Goal: Task Accomplishment & Management: Use online tool/utility

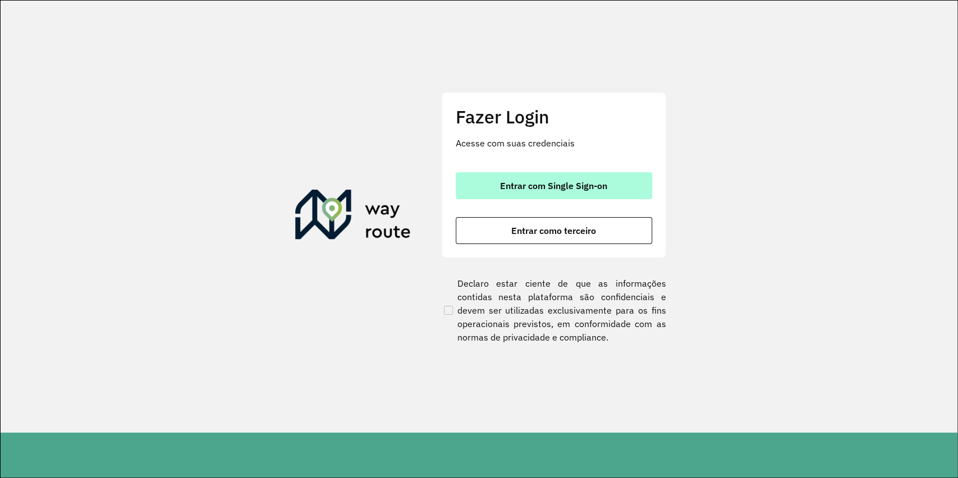
click at [548, 185] on span "Entrar com Single Sign-on" at bounding box center [553, 185] width 107 height 9
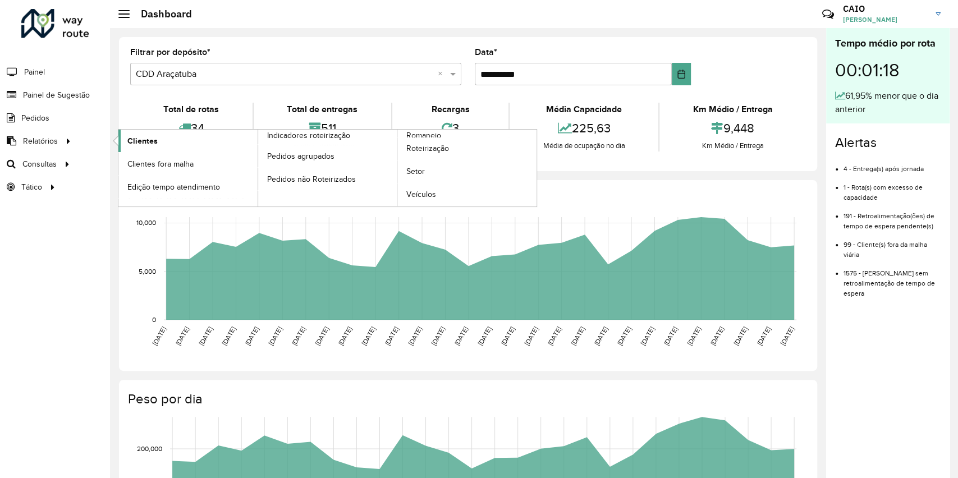
click at [150, 146] on span "Clientes" at bounding box center [142, 141] width 30 height 12
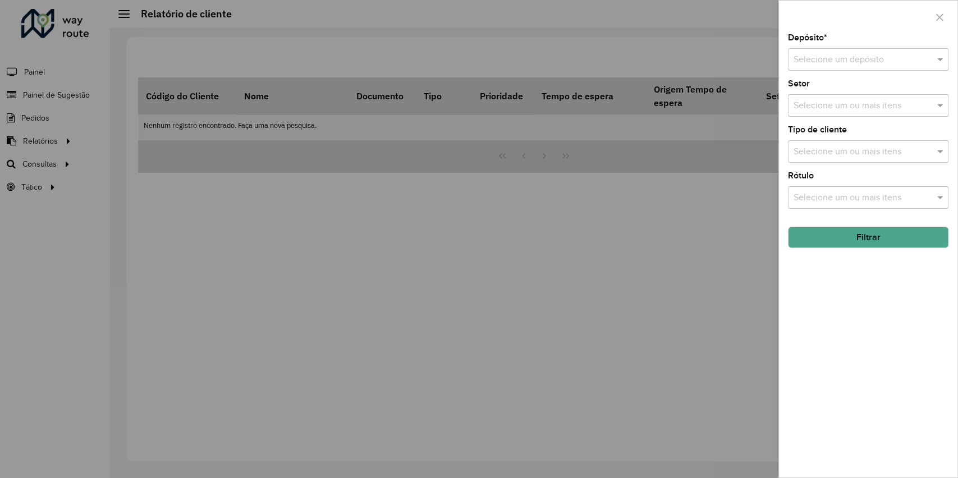
click at [876, 60] on input "text" at bounding box center [856, 59] width 127 height 13
click at [855, 114] on div "CDD Araçatuba" at bounding box center [867, 111] width 159 height 19
click at [855, 243] on button "Filtrar" at bounding box center [868, 237] width 160 height 21
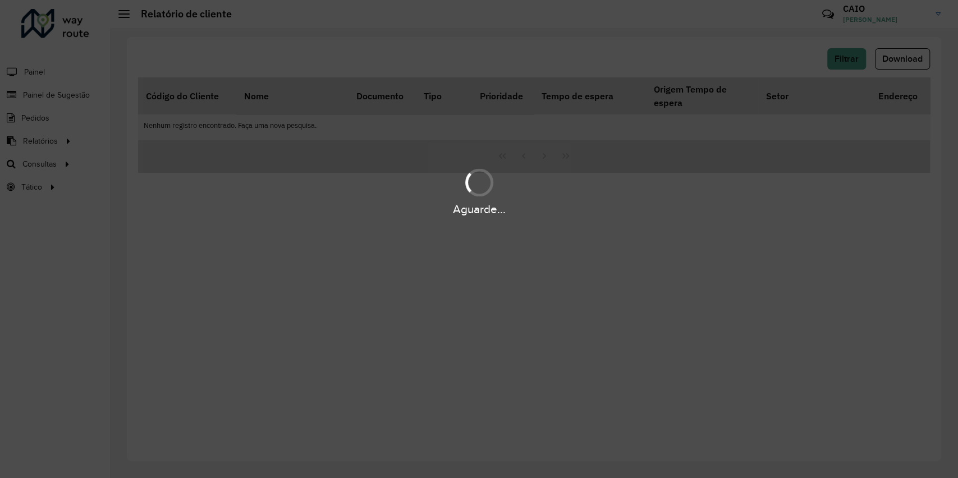
click at [158, 177] on div "Aguarde..." at bounding box center [479, 190] width 958 height 53
click at [159, 177] on div "Aguarde..." at bounding box center [479, 190] width 958 height 53
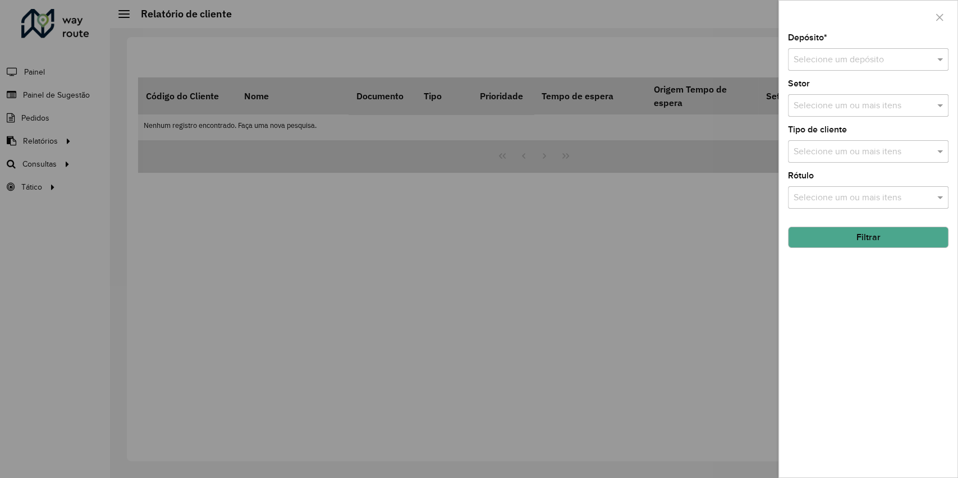
click at [685, 219] on div at bounding box center [479, 239] width 958 height 478
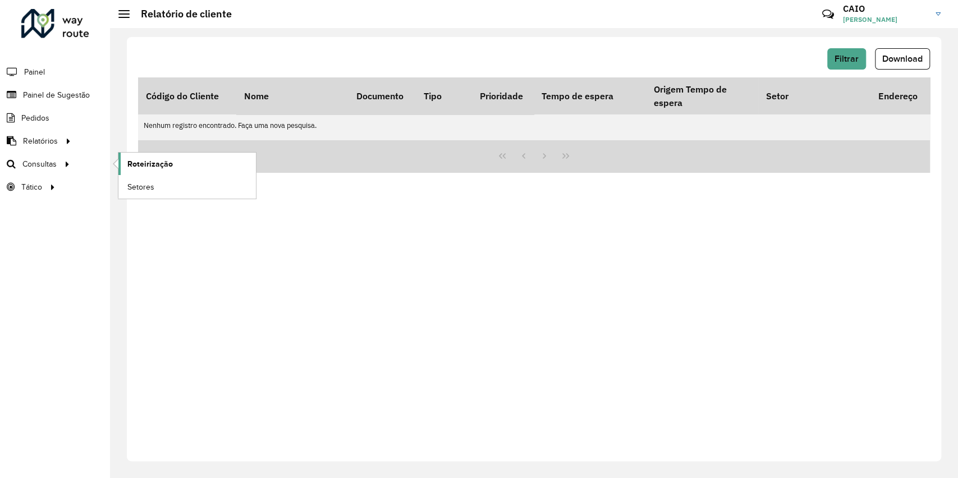
click at [129, 164] on span "Roteirização" at bounding box center [149, 164] width 45 height 12
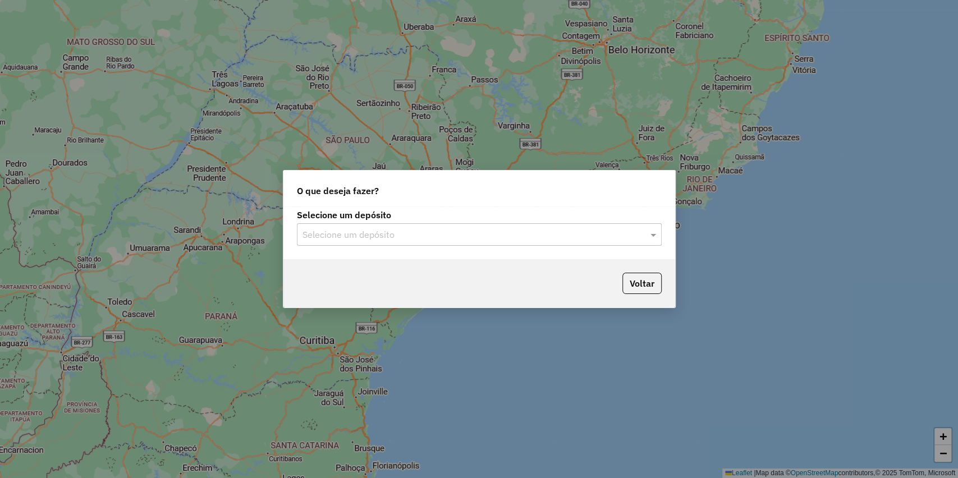
click at [391, 266] on div "Voltar" at bounding box center [479, 283] width 392 height 48
click at [377, 208] on label "Selecione um depósito" at bounding box center [479, 214] width 365 height 13
click at [377, 244] on div "Selecione um depósito" at bounding box center [479, 234] width 365 height 22
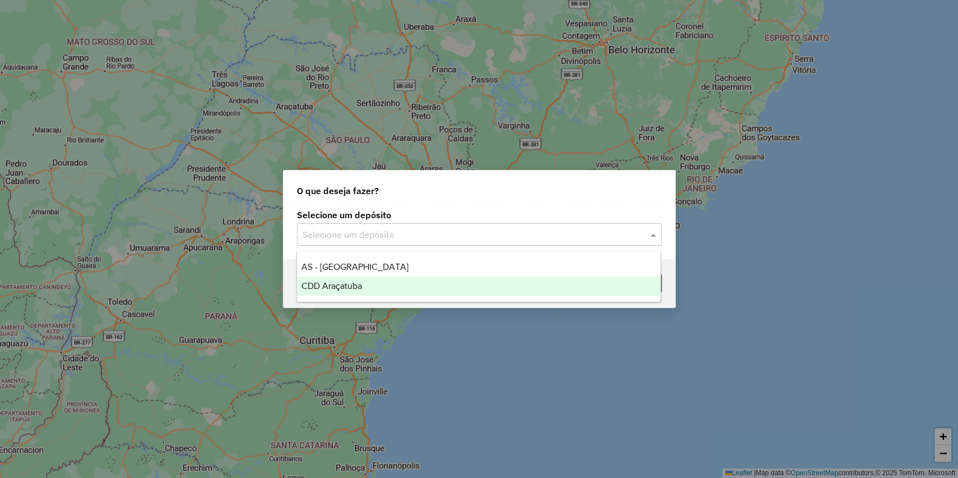
click at [368, 297] on ng-dropdown-panel "AS - Araçatuba CDD Araçatuba" at bounding box center [478, 276] width 365 height 51
click at [361, 290] on span "CDD Araçatuba" at bounding box center [331, 286] width 61 height 10
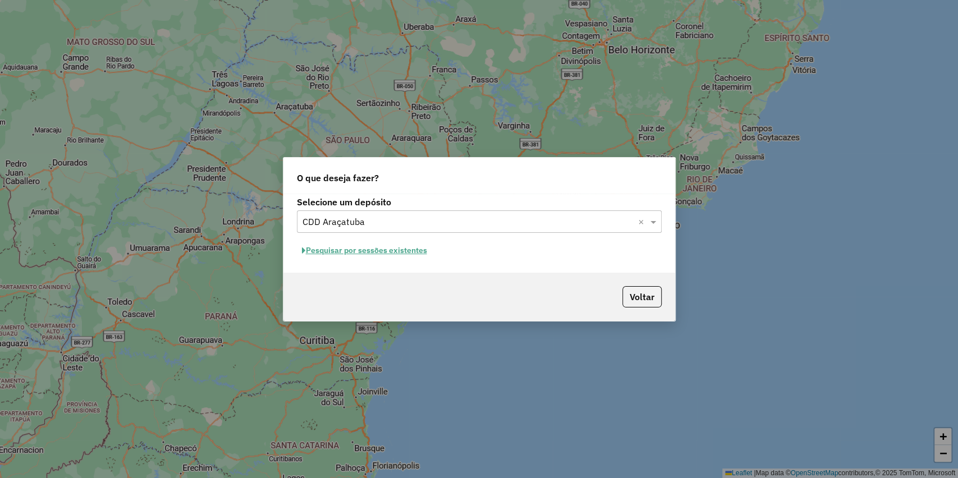
click at [360, 250] on button "Pesquisar por sessões existentes" at bounding box center [364, 250] width 135 height 17
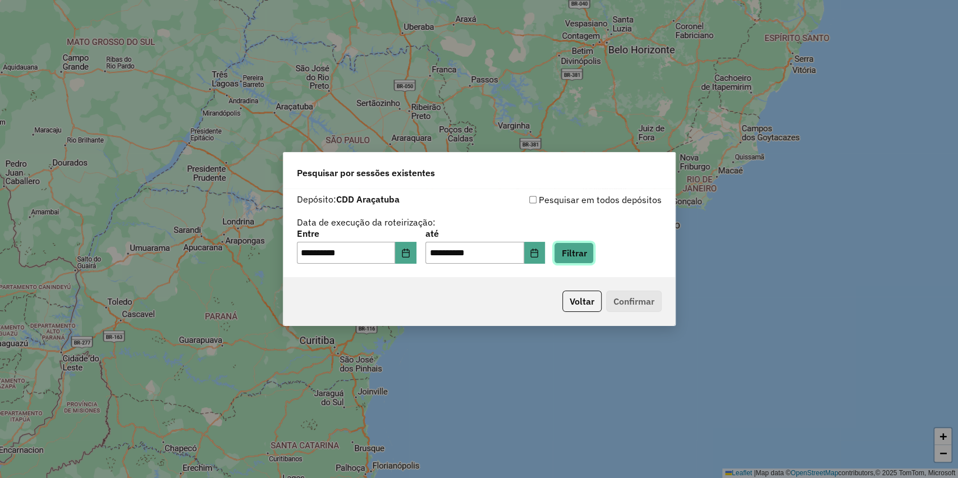
click at [593, 249] on button "Filtrar" at bounding box center [574, 252] width 40 height 21
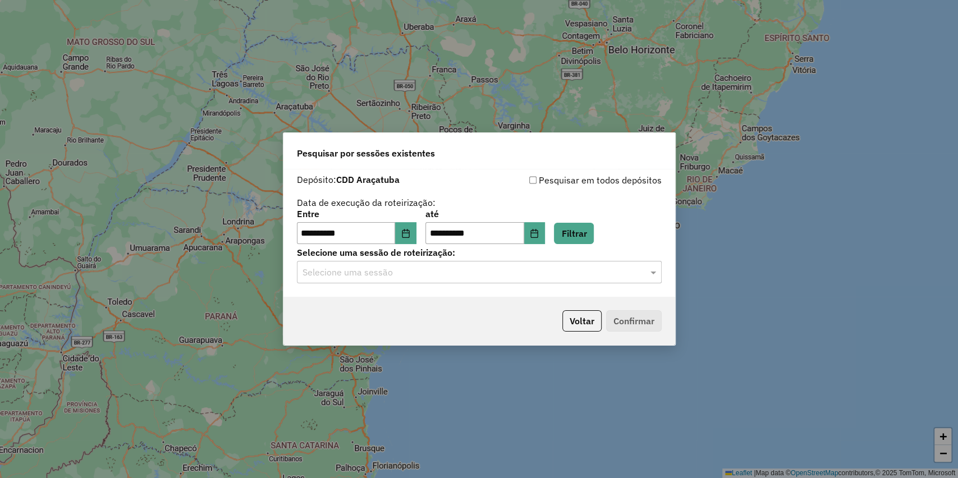
click at [400, 278] on input "text" at bounding box center [467, 272] width 331 height 13
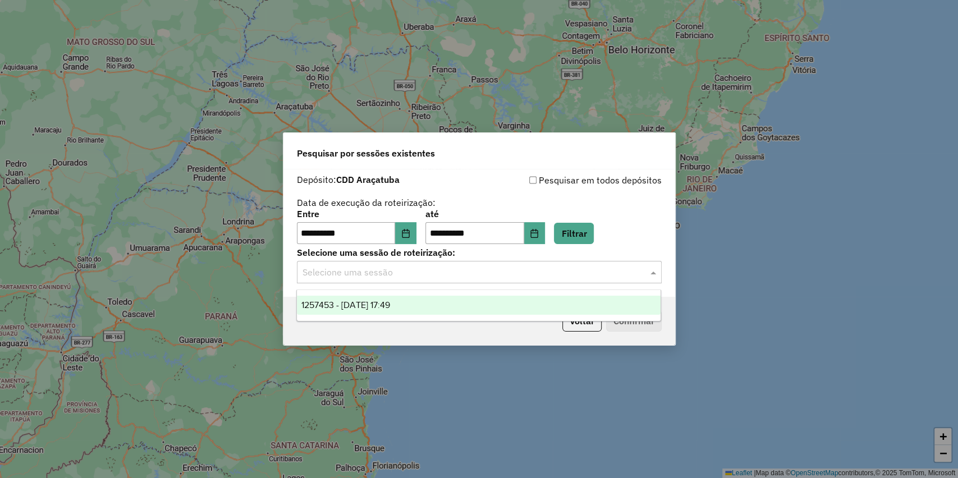
click at [359, 308] on span "1257453 - 02/09/2025 17:49" at bounding box center [345, 305] width 89 height 10
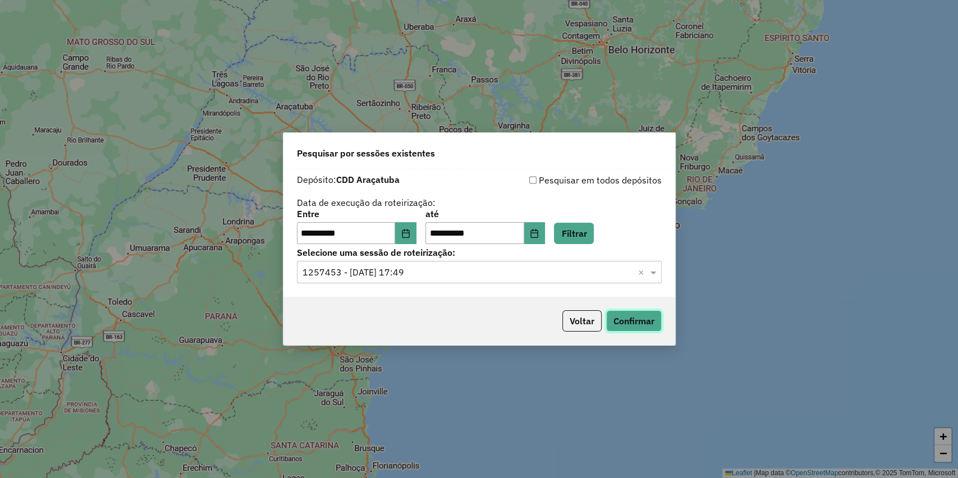
click at [636, 316] on button "Confirmar" at bounding box center [634, 320] width 56 height 21
click at [396, 283] on div "Selecione uma sessão × 1257453 - 02/09/2025 17:49 ×" at bounding box center [479, 272] width 365 height 22
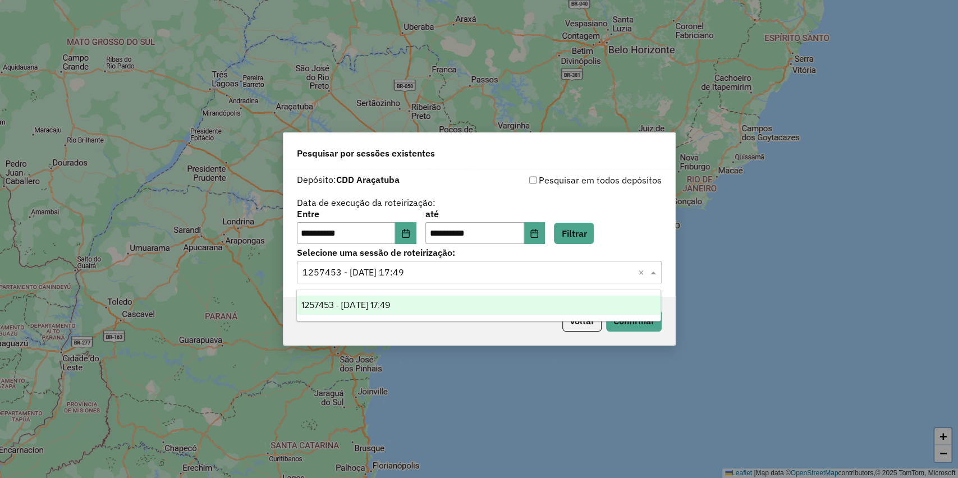
click at [400, 264] on div "Selecione uma sessão × 1257453 - 02/09/2025 17:49 ×" at bounding box center [479, 272] width 365 height 22
click at [410, 229] on icon "Choose Date" at bounding box center [405, 233] width 9 height 9
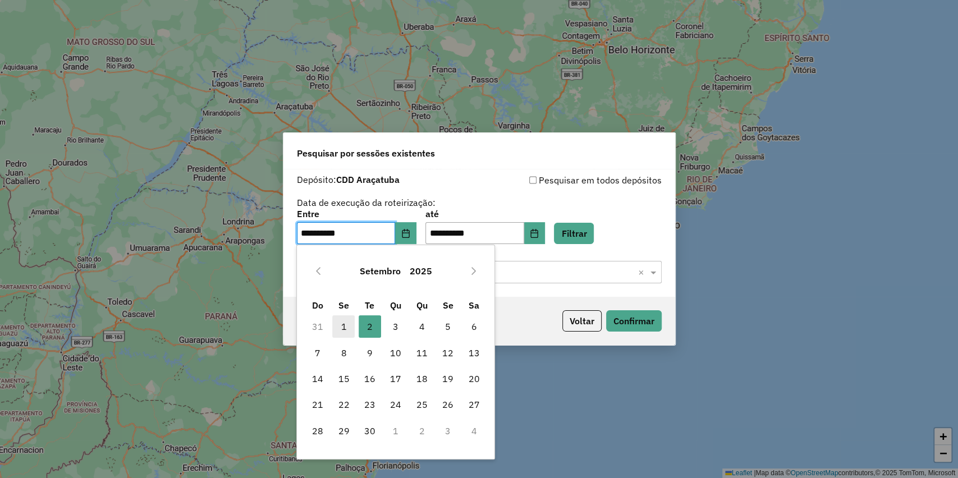
click at [352, 324] on span "1" at bounding box center [343, 326] width 22 height 22
type input "**********"
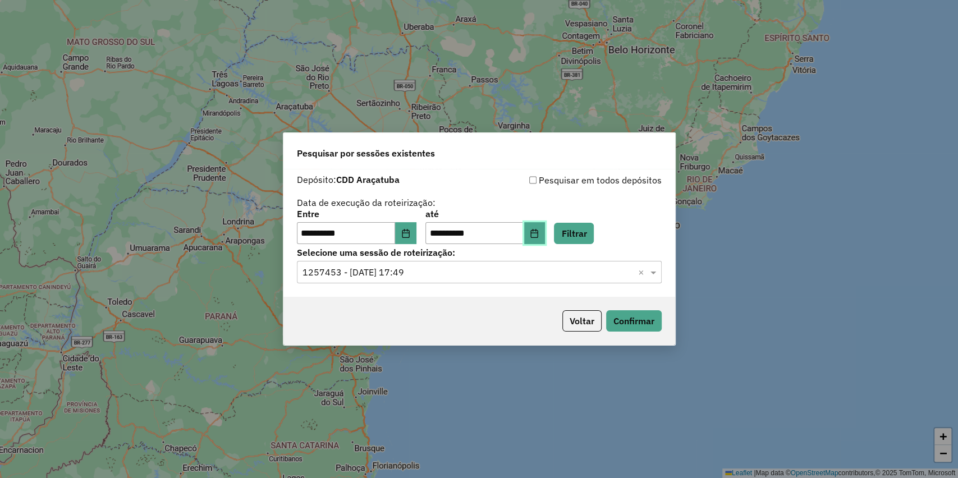
click at [544, 233] on button "Choose Date" at bounding box center [534, 233] width 21 height 22
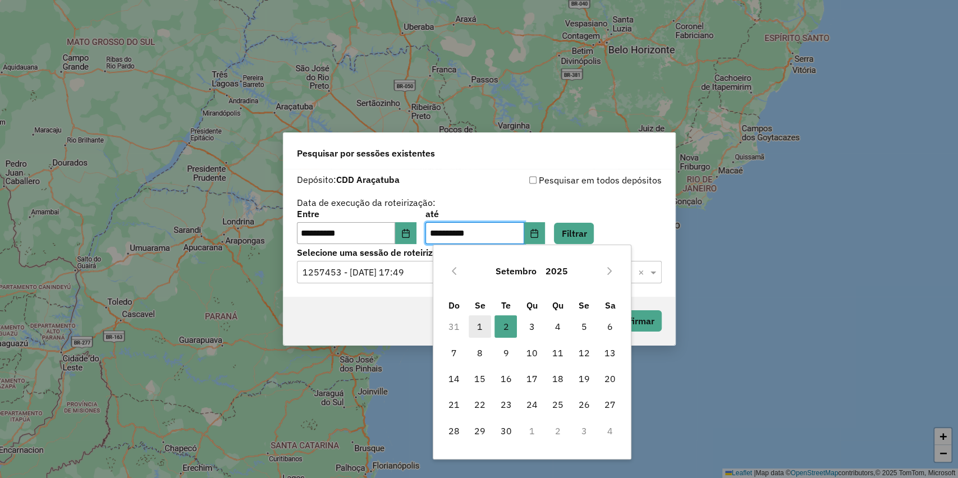
click at [486, 319] on span "1" at bounding box center [480, 326] width 22 height 22
type input "**********"
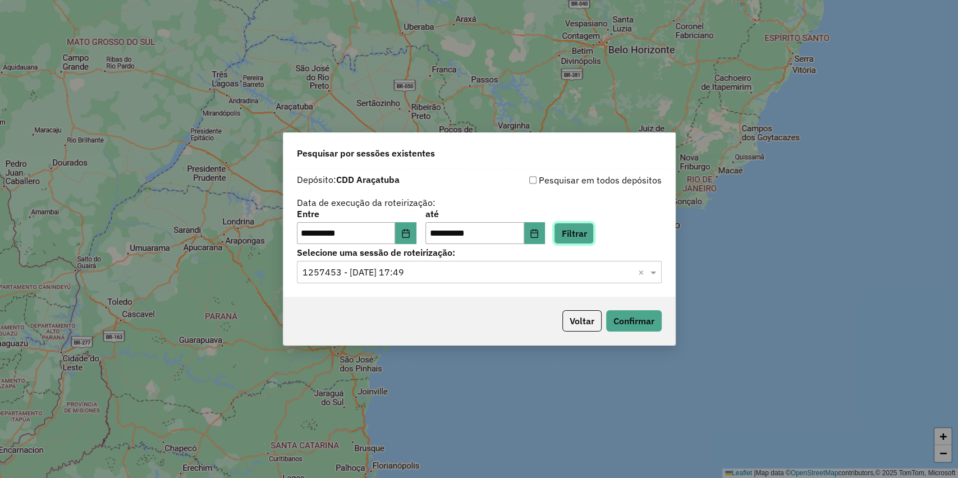
click at [593, 226] on button "Filtrar" at bounding box center [574, 233] width 40 height 21
click at [451, 285] on div "**********" at bounding box center [479, 233] width 392 height 128
click at [438, 277] on input "text" at bounding box center [467, 272] width 331 height 13
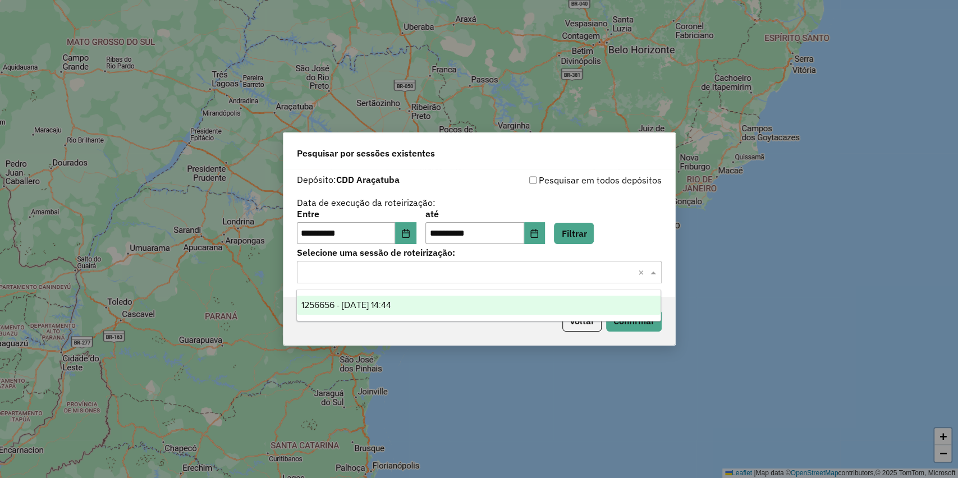
click at [373, 303] on span "1256656 - 01/09/2025 14:44" at bounding box center [346, 305] width 90 height 10
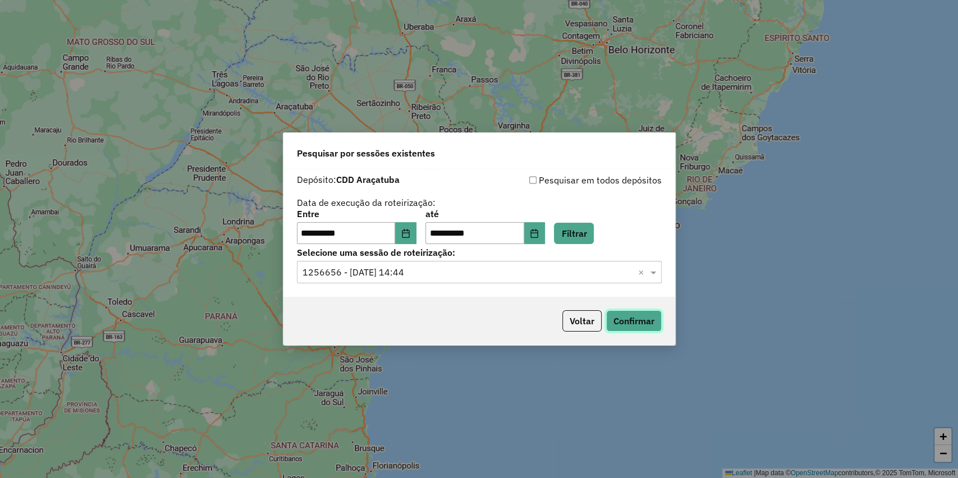
click at [627, 330] on button "Confirmar" at bounding box center [634, 320] width 56 height 21
click at [404, 232] on button "Choose Date" at bounding box center [405, 233] width 21 height 22
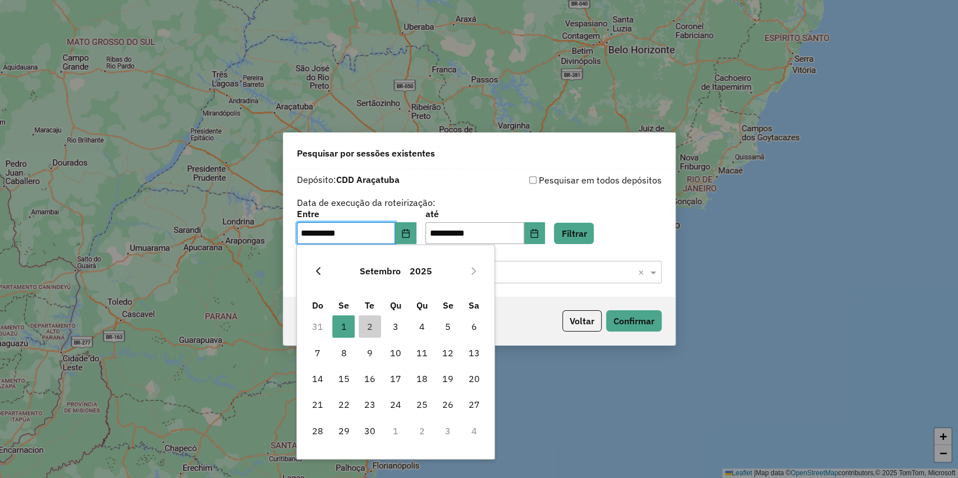
click at [324, 271] on button "Previous Month" at bounding box center [318, 271] width 18 height 18
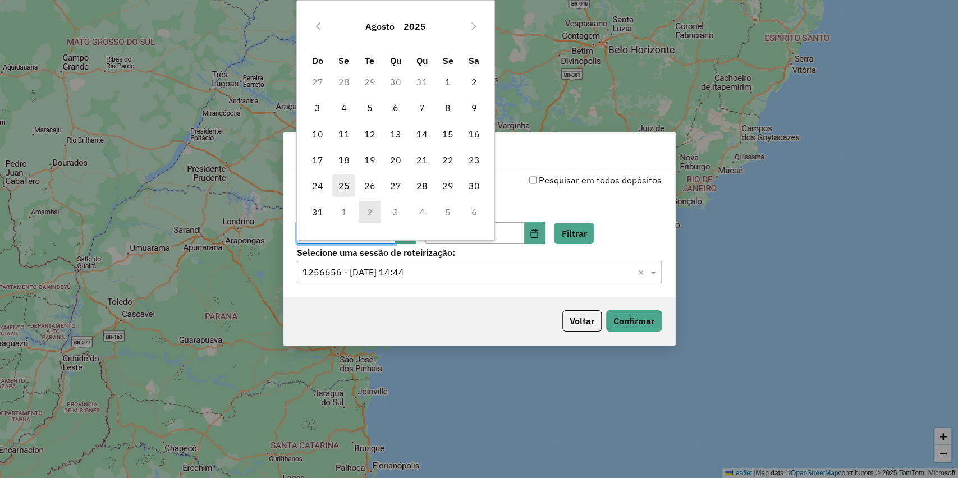
click at [346, 186] on span "25" at bounding box center [343, 186] width 22 height 22
type input "**********"
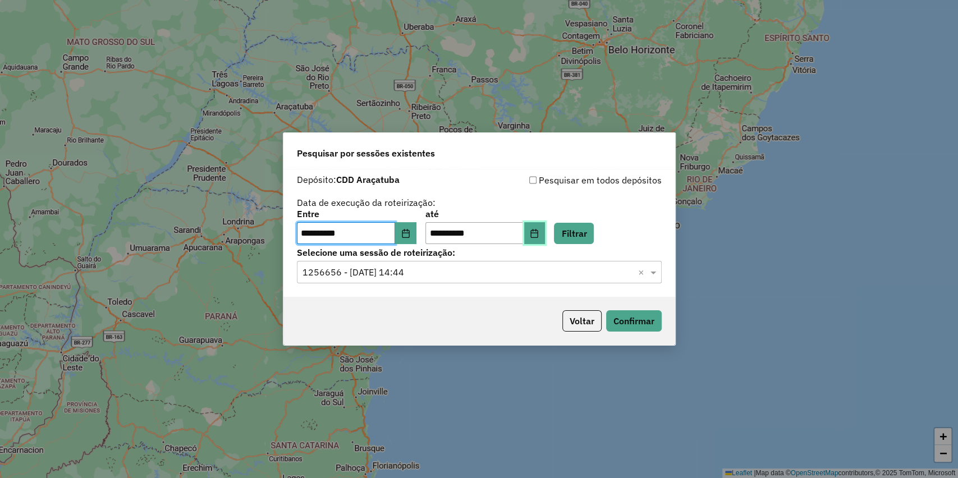
click at [540, 229] on button "Choose Date" at bounding box center [534, 233] width 21 height 22
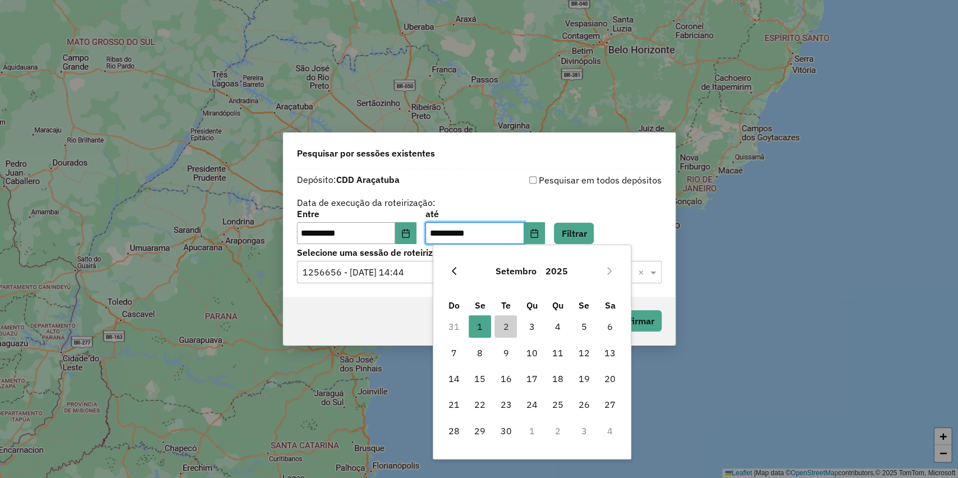
click at [461, 265] on button "Previous Month" at bounding box center [454, 271] width 18 height 18
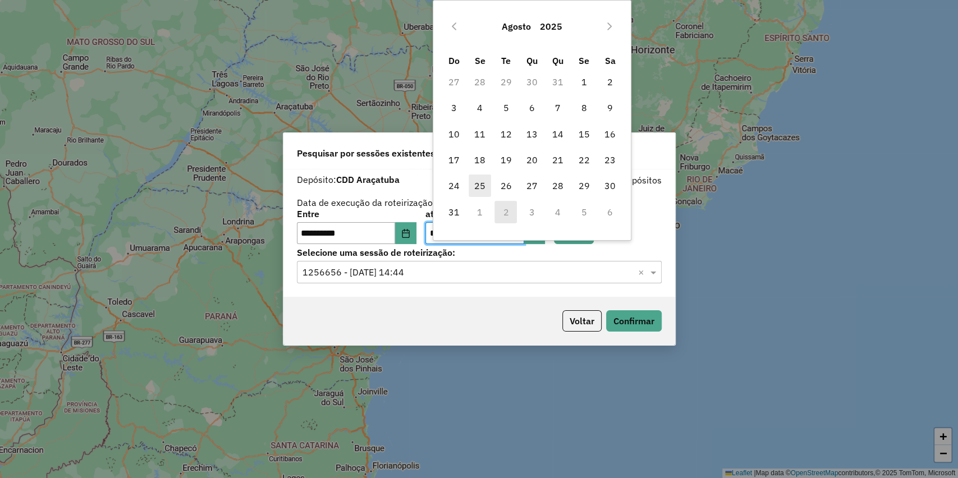
click at [478, 185] on span "25" at bounding box center [480, 186] width 22 height 22
type input "**********"
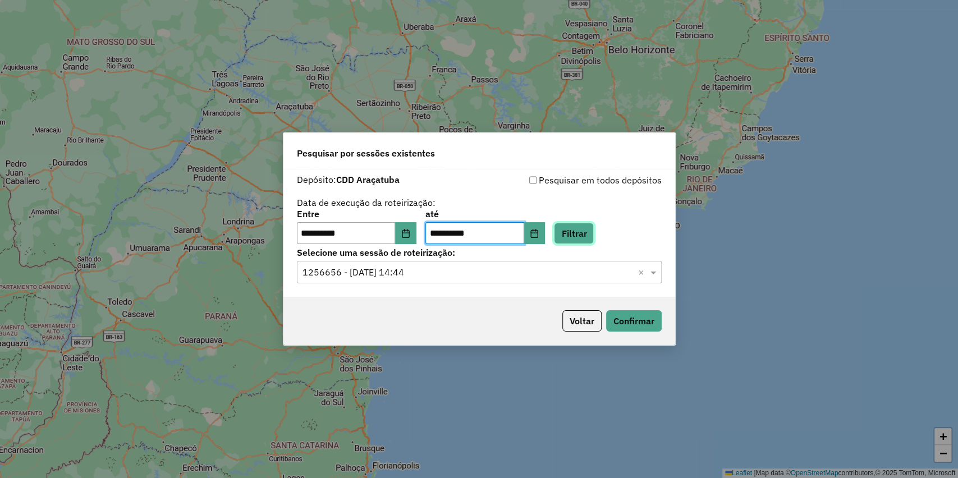
click at [581, 235] on button "Filtrar" at bounding box center [574, 233] width 40 height 21
click at [391, 281] on div "Selecione uma sessão × ×" at bounding box center [479, 272] width 365 height 22
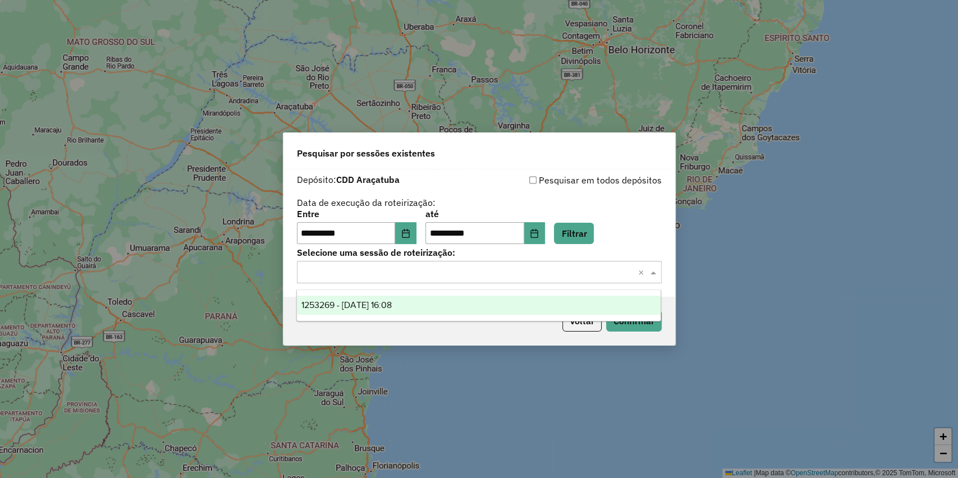
click at [392, 306] on span "1253269 - 25/08/2025 16:08" at bounding box center [346, 305] width 90 height 10
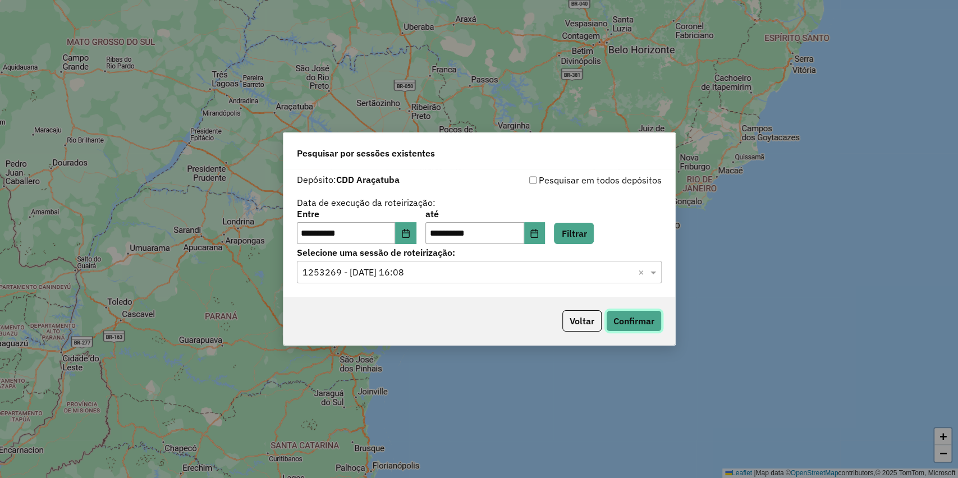
click at [642, 322] on button "Confirmar" at bounding box center [634, 320] width 56 height 21
click at [413, 223] on button "Choose Date" at bounding box center [405, 233] width 21 height 22
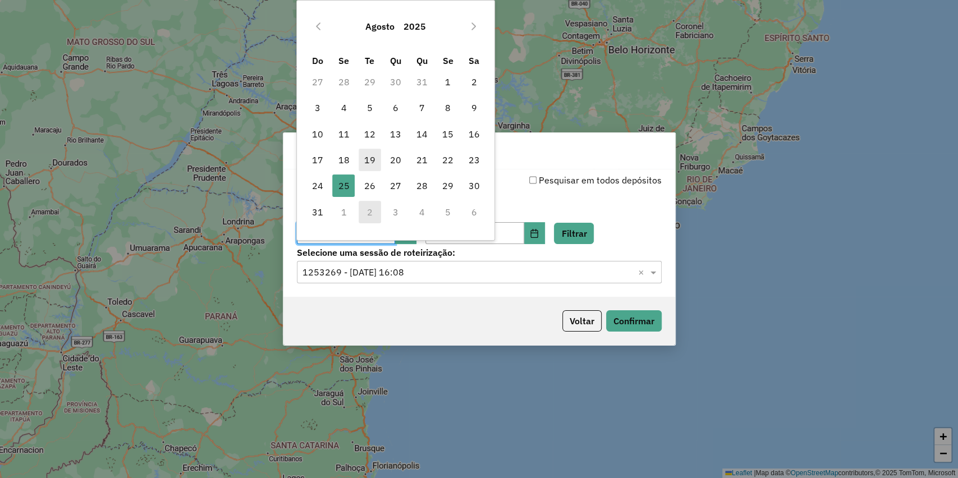
click at [368, 159] on span "19" at bounding box center [370, 160] width 22 height 22
type input "**********"
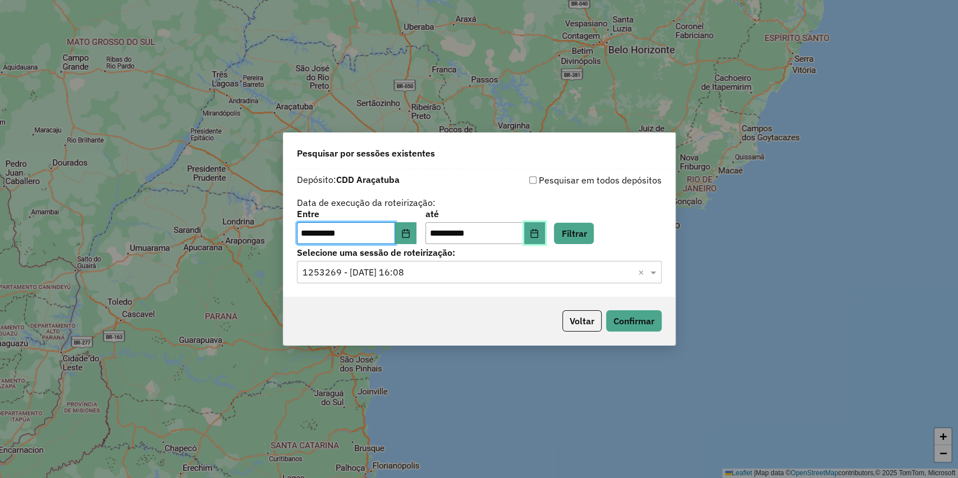
click at [543, 226] on button "Choose Date" at bounding box center [534, 233] width 21 height 22
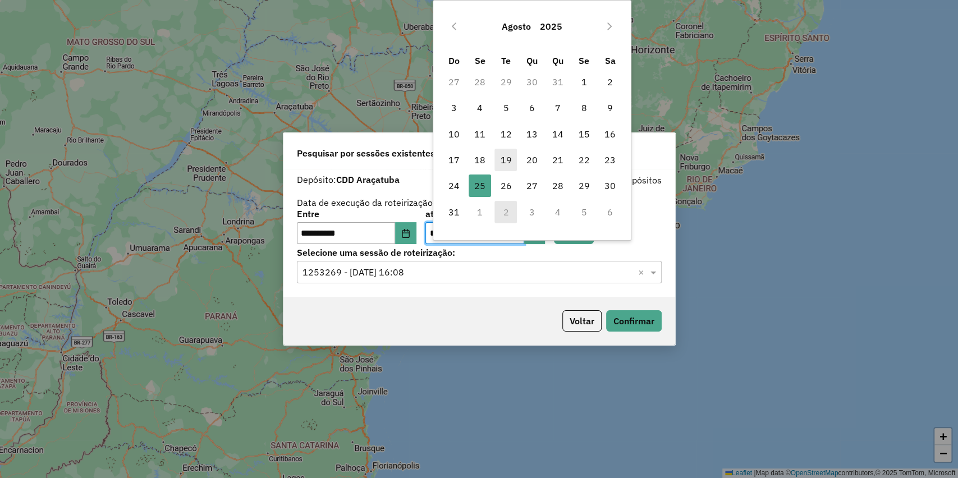
click at [511, 156] on span "19" at bounding box center [505, 160] width 22 height 22
type input "**********"
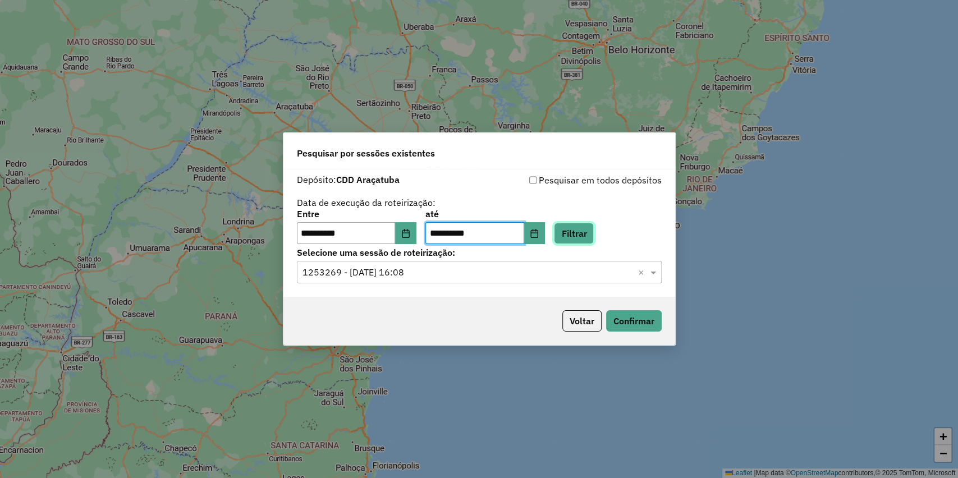
click at [580, 225] on button "Filtrar" at bounding box center [574, 233] width 40 height 21
click at [449, 277] on input "text" at bounding box center [467, 272] width 331 height 13
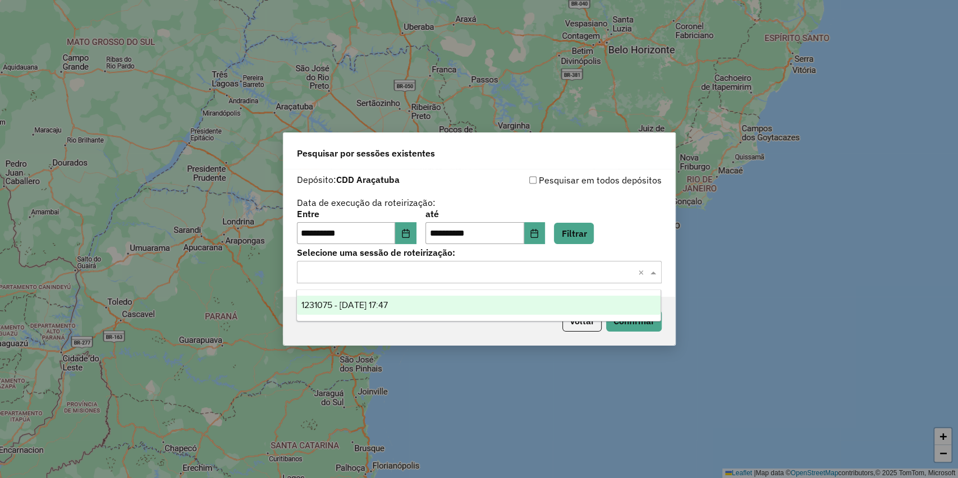
click at [388, 307] on span "1231075 - 19/08/2025 17:47" at bounding box center [344, 305] width 86 height 10
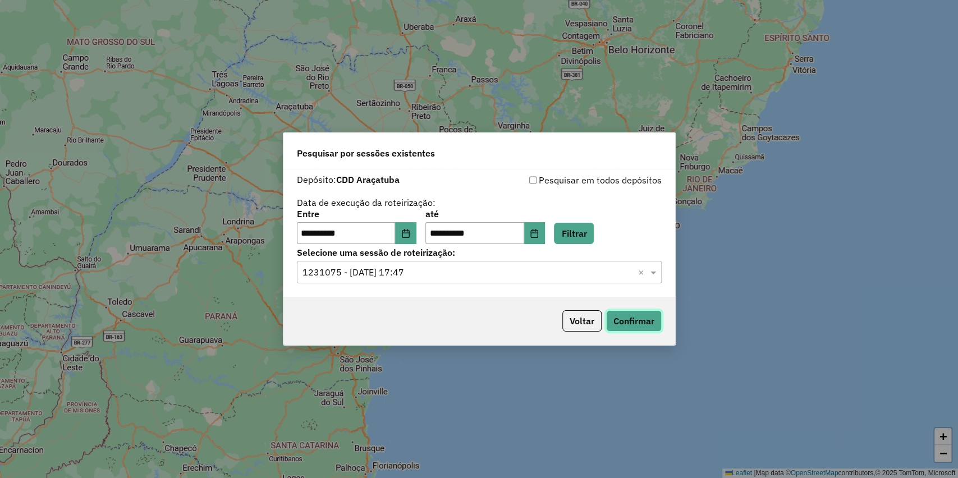
click at [616, 316] on button "Confirmar" at bounding box center [634, 320] width 56 height 21
click at [545, 241] on button "Choose Date" at bounding box center [534, 233] width 21 height 22
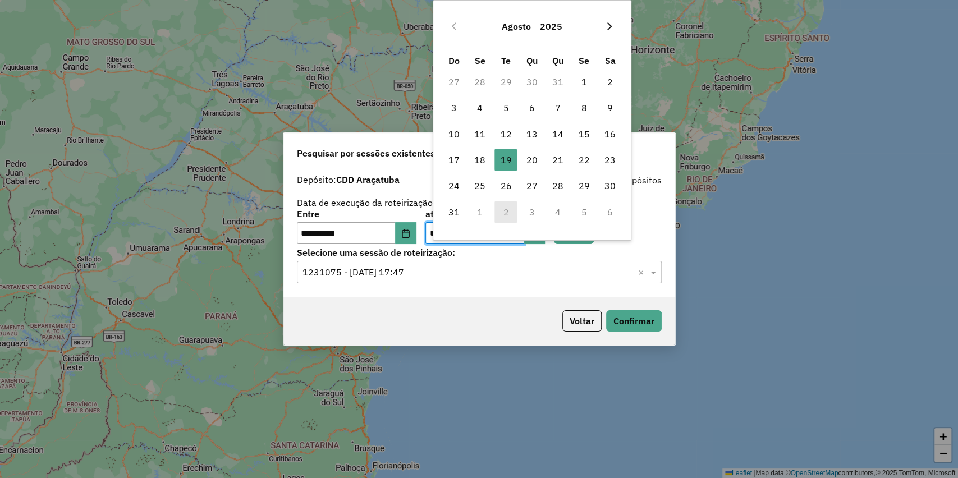
click at [605, 25] on icon "Next Month" at bounding box center [609, 26] width 9 height 9
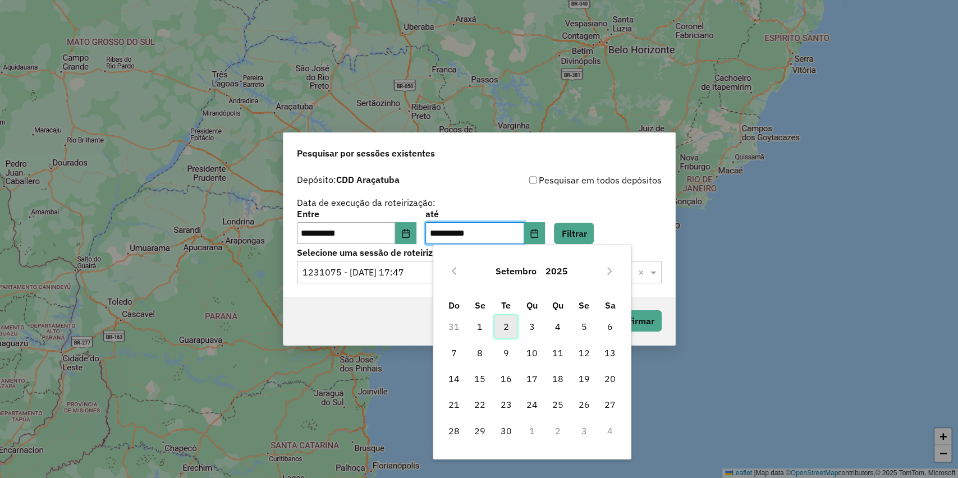
click at [504, 330] on span "2" at bounding box center [505, 326] width 22 height 22
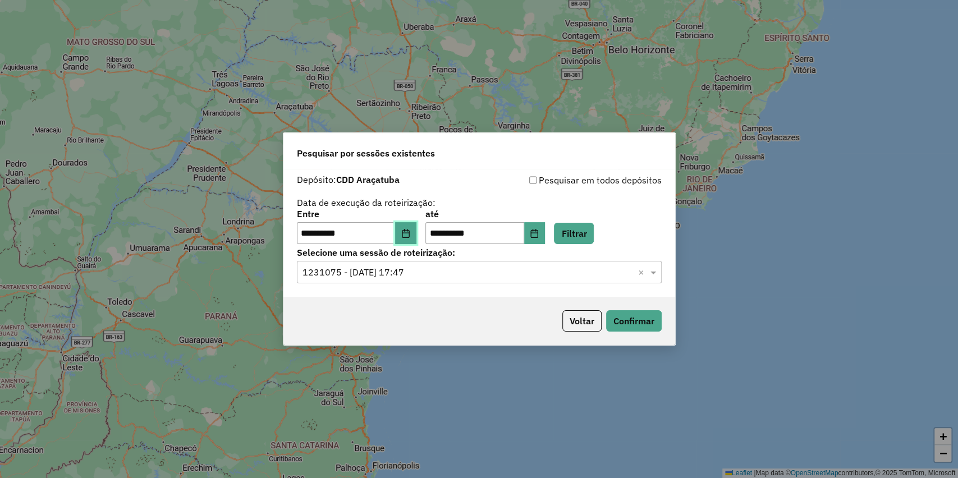
click at [410, 236] on icon "Choose Date" at bounding box center [405, 233] width 9 height 9
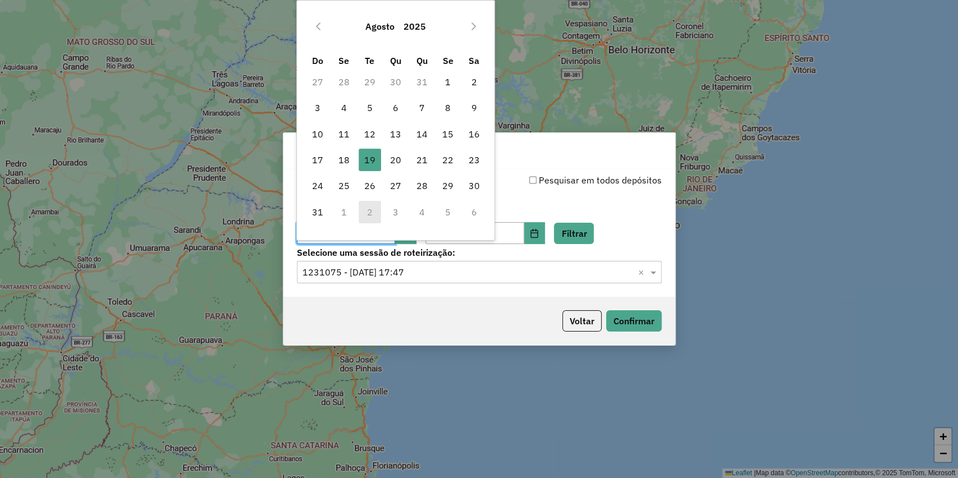
click at [472, 35] on div "Agosto 2025" at bounding box center [396, 26] width 182 height 36
click at [467, 29] on button "Next Month" at bounding box center [474, 26] width 18 height 18
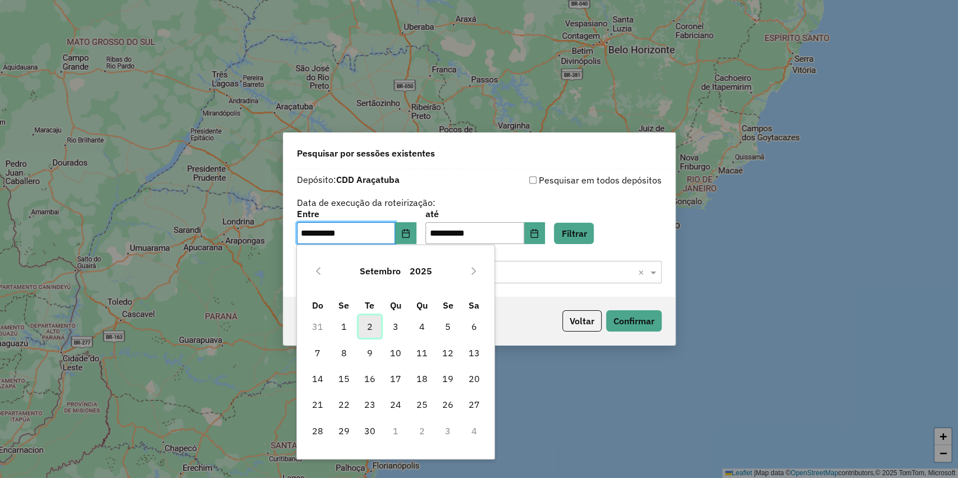
click at [370, 329] on span "2" at bounding box center [370, 326] width 22 height 22
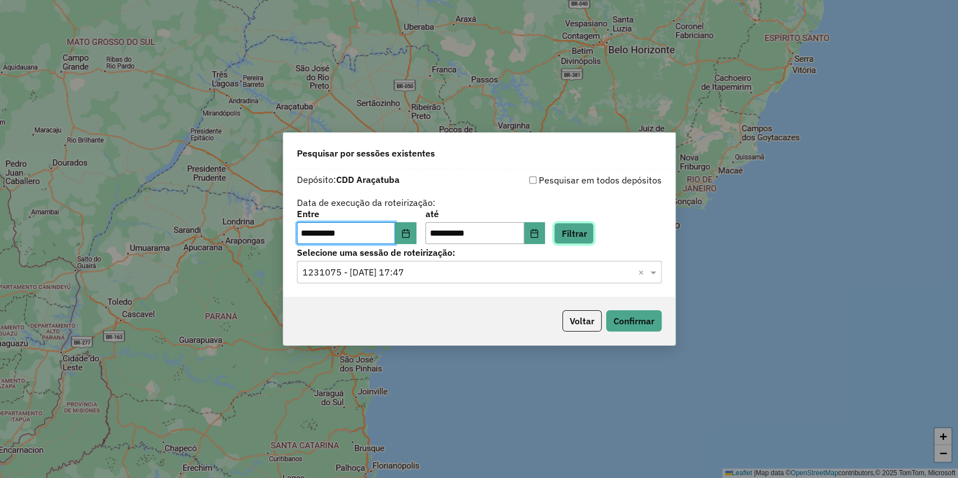
click at [592, 226] on button "Filtrar" at bounding box center [574, 233] width 40 height 21
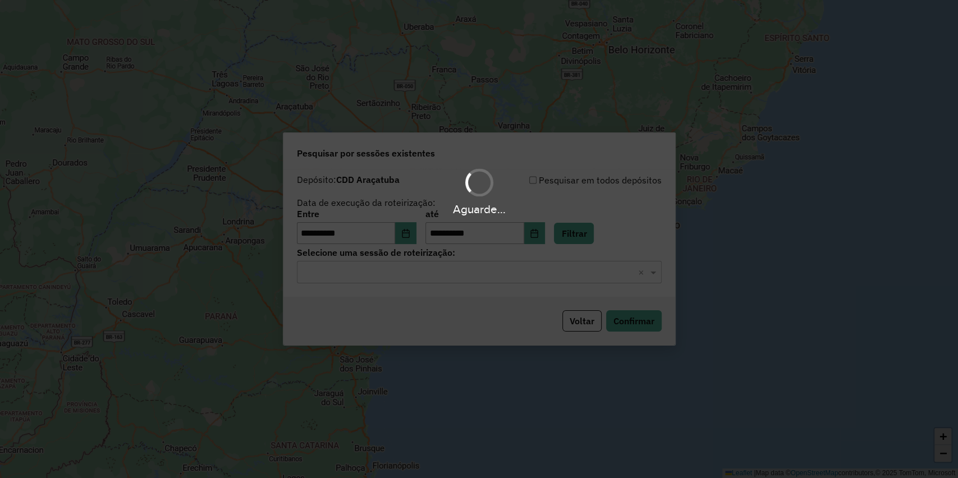
click at [411, 272] on div "Aguarde..." at bounding box center [479, 239] width 958 height 478
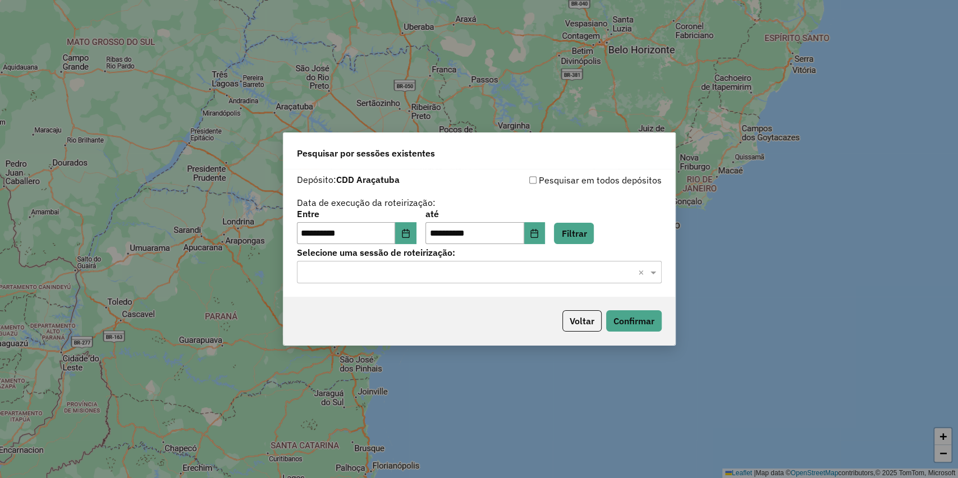
click at [411, 272] on input "text" at bounding box center [467, 272] width 331 height 13
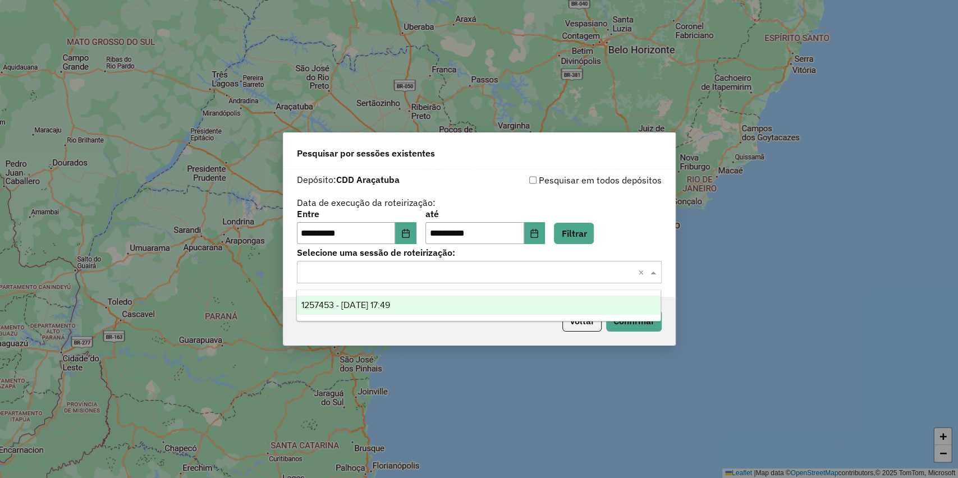
click at [359, 305] on span "1257453 - 02/09/2025 17:49" at bounding box center [345, 305] width 89 height 10
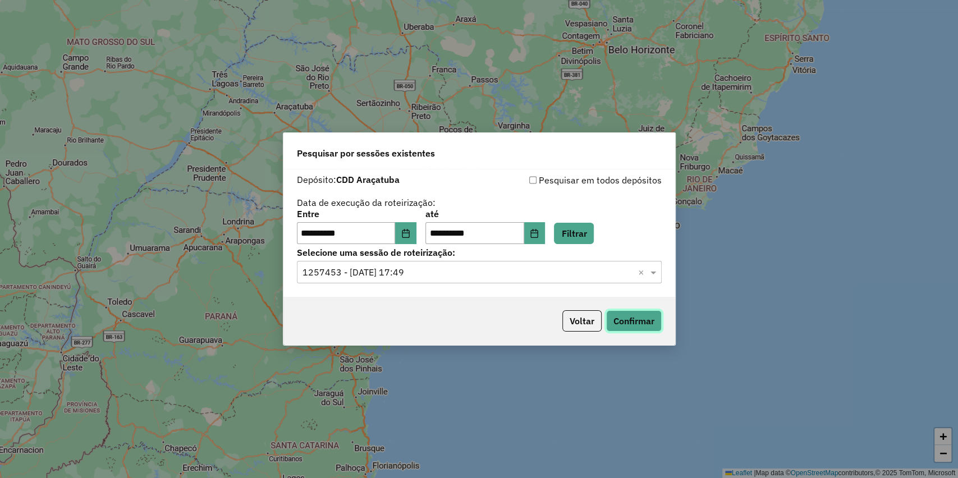
click at [623, 319] on button "Confirmar" at bounding box center [634, 320] width 56 height 21
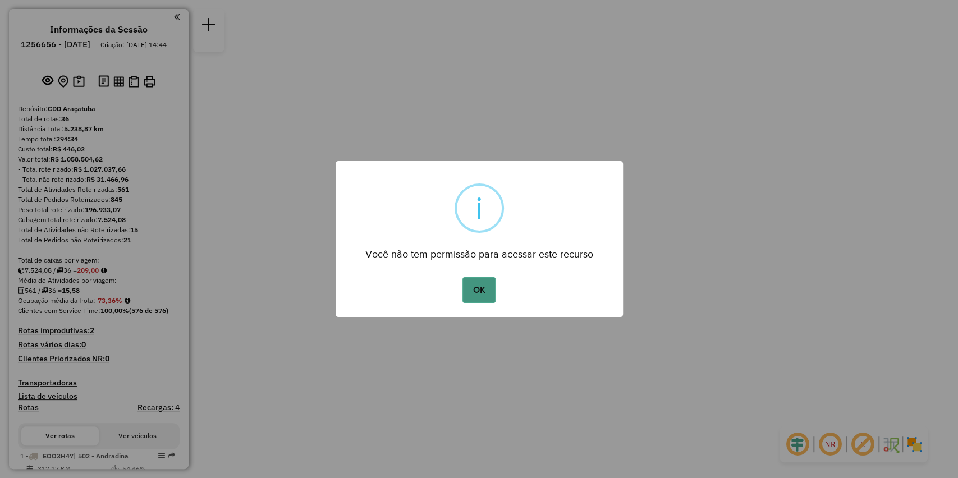
click at [477, 276] on div "OK No Cancel" at bounding box center [479, 289] width 287 height 31
click at [479, 284] on button "OK" at bounding box center [478, 290] width 33 height 26
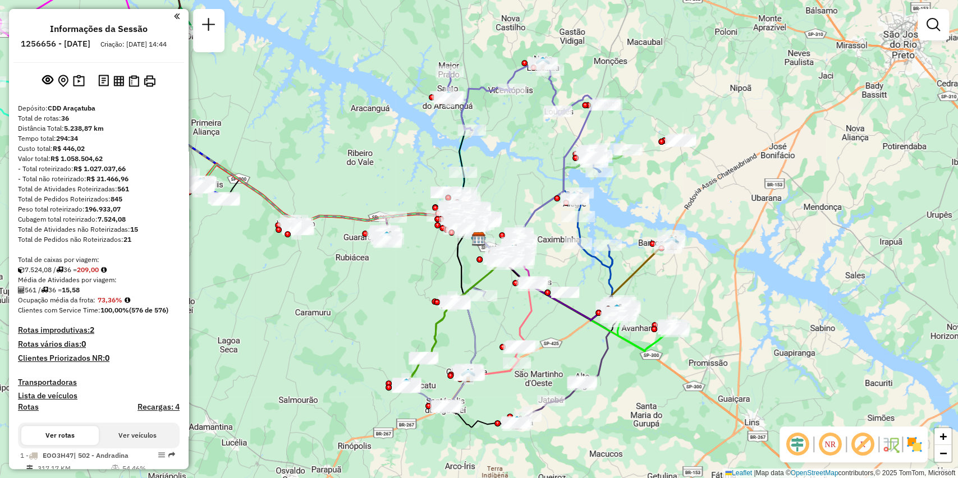
scroll to position [1201, 0]
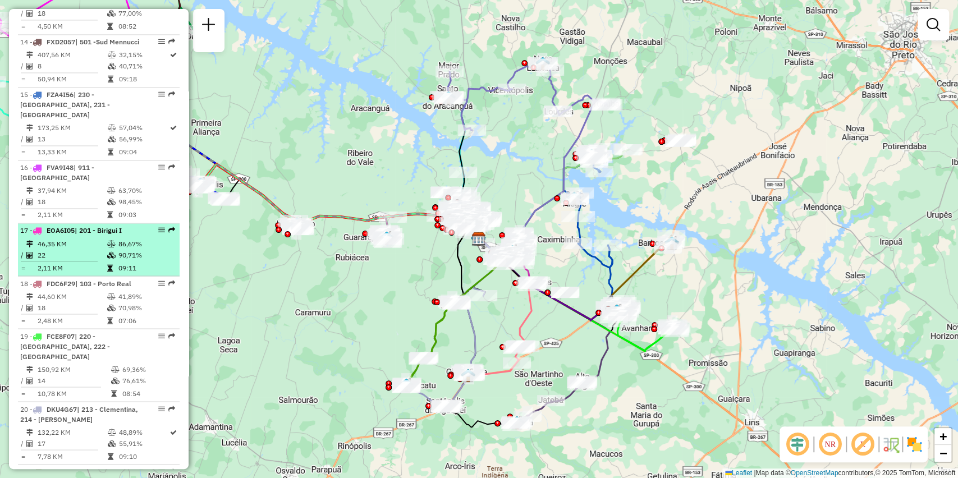
select select "**********"
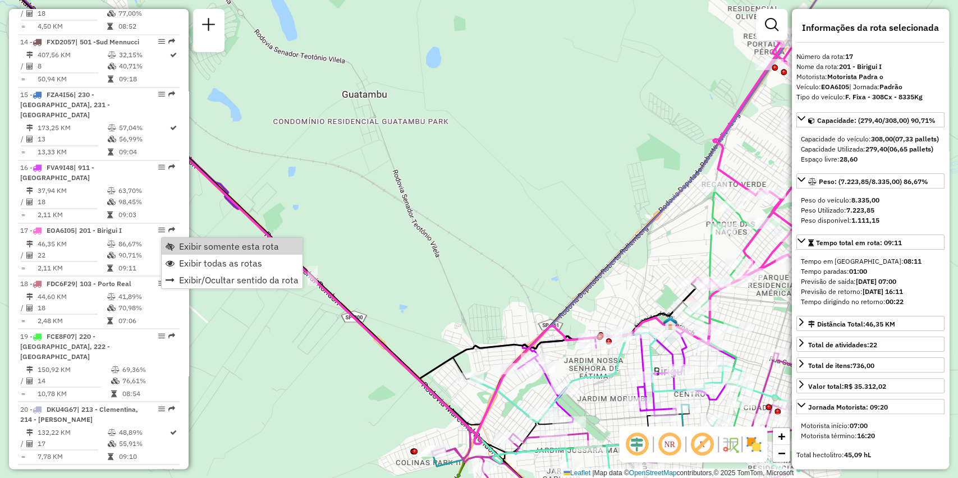
click at [199, 247] on span "Exibir somente esta rota" at bounding box center [229, 246] width 100 height 9
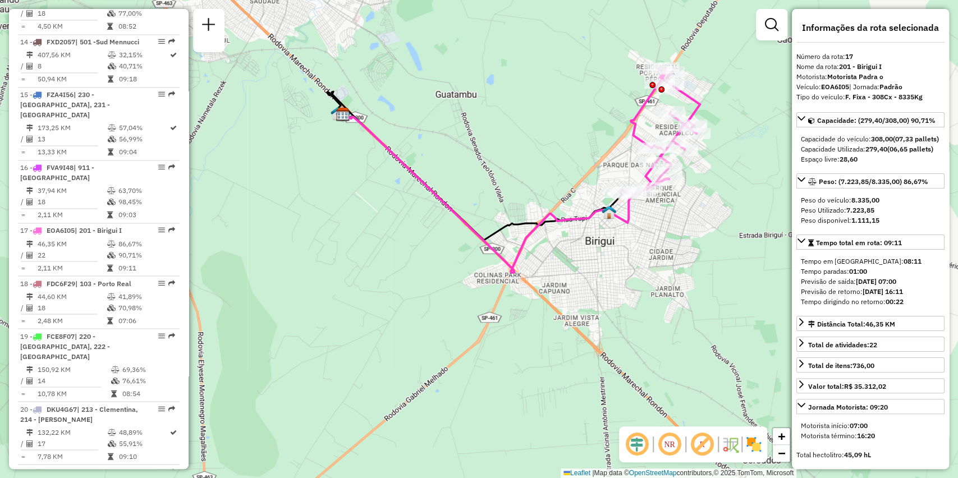
scroll to position [709, 0]
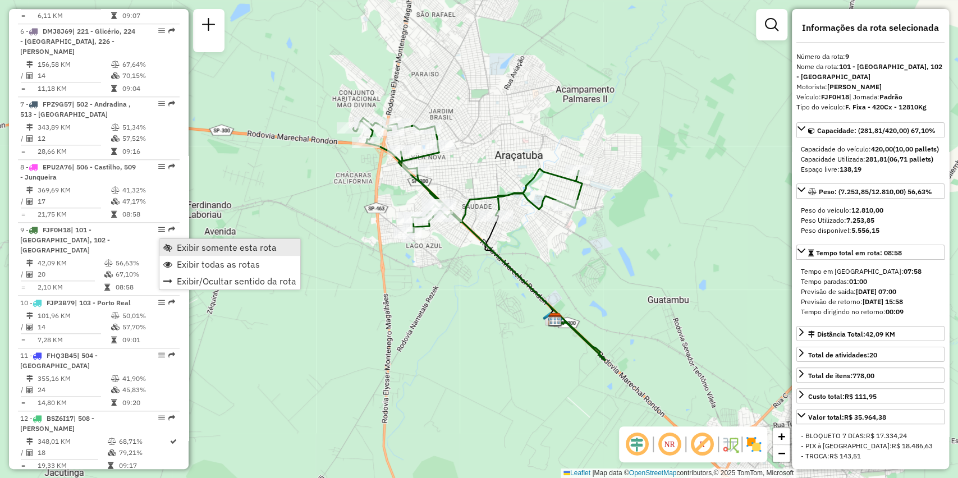
click at [218, 246] on span "Exibir somente esta rota" at bounding box center [227, 247] width 100 height 9
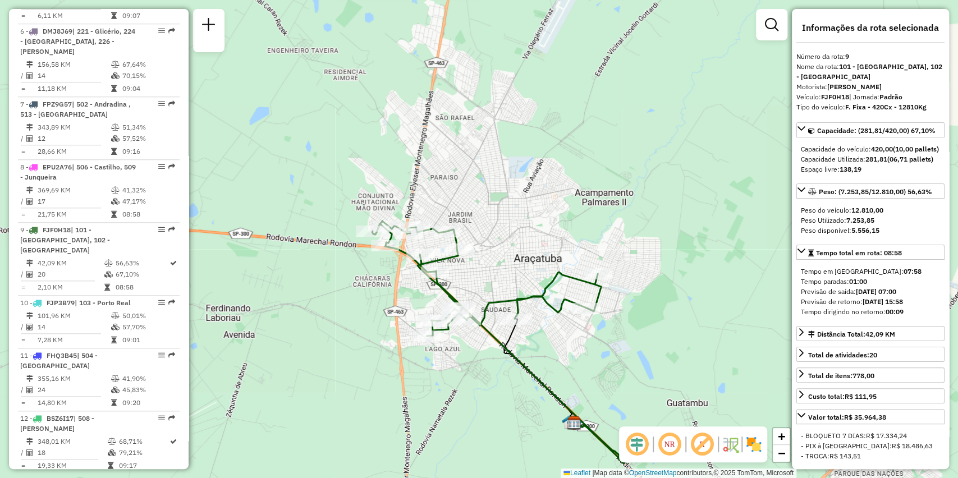
drag, startPoint x: 332, startPoint y: 168, endPoint x: 351, endPoint y: 276, distance: 109.4
click at [351, 276] on div "Janela de atendimento Grade de atendimento Capacidade Transportadoras Veículos …" at bounding box center [479, 239] width 958 height 478
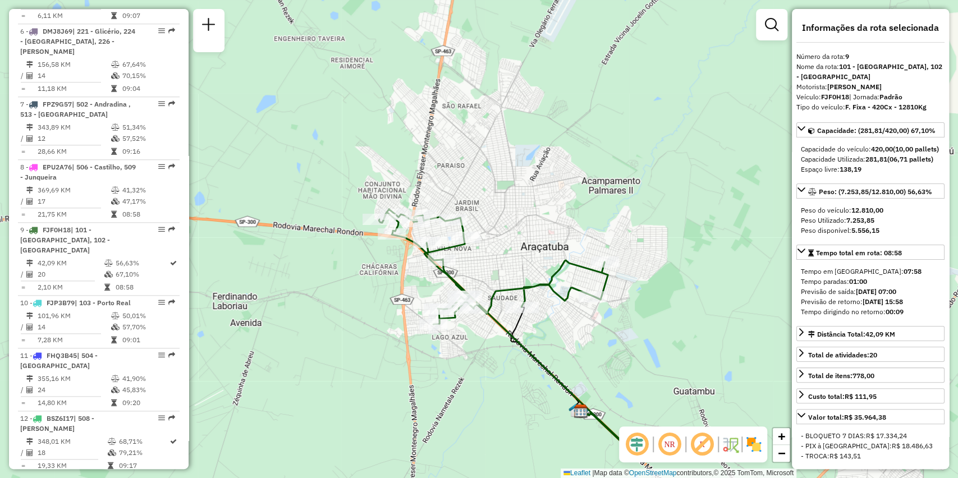
click at [750, 449] on img at bounding box center [754, 444] width 18 height 18
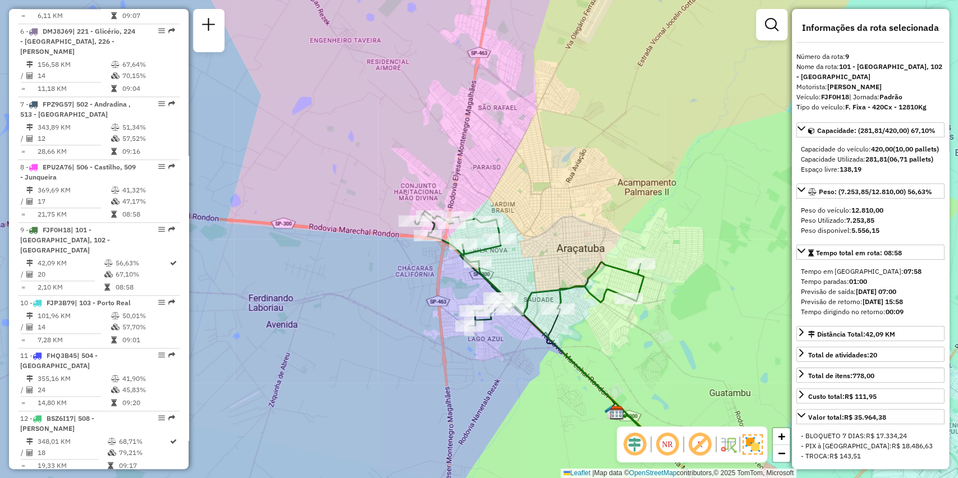
drag, startPoint x: 492, startPoint y: 343, endPoint x: 515, endPoint y: 343, distance: 22.4
click at [515, 343] on div "Janela de atendimento Grade de atendimento Capacidade Transportadoras Veículos …" at bounding box center [479, 239] width 958 height 478
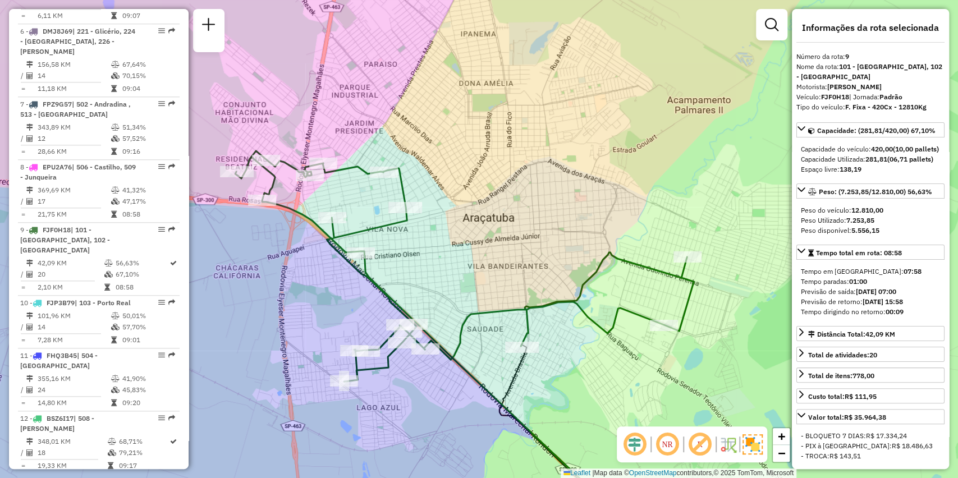
drag, startPoint x: 604, startPoint y: 212, endPoint x: 554, endPoint y: 239, distance: 56.7
click at [554, 239] on div "Janela de atendimento Grade de atendimento Capacidade Transportadoras Veículos …" at bounding box center [479, 239] width 958 height 478
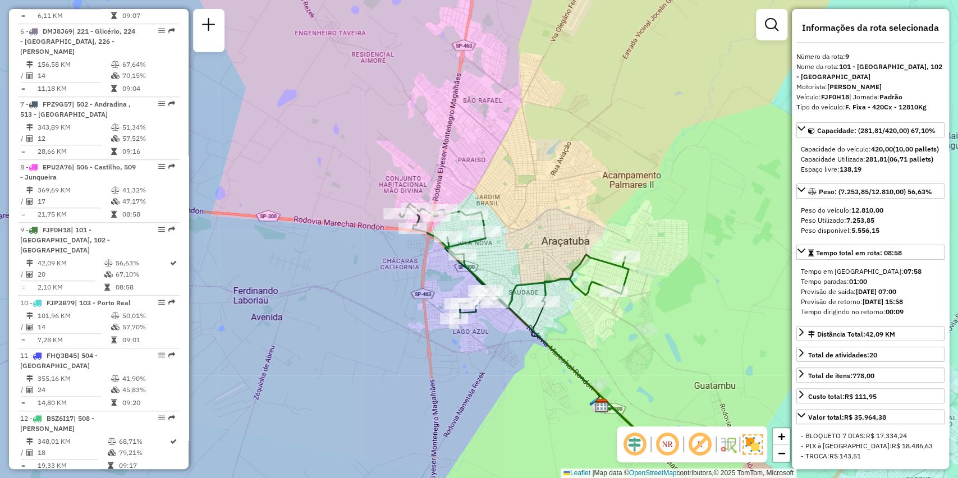
drag, startPoint x: 529, startPoint y: 201, endPoint x: 544, endPoint y: 228, distance: 30.4
click at [543, 222] on div "Janela de atendimento Grade de atendimento Capacidade Transportadoras Veículos …" at bounding box center [479, 239] width 958 height 478
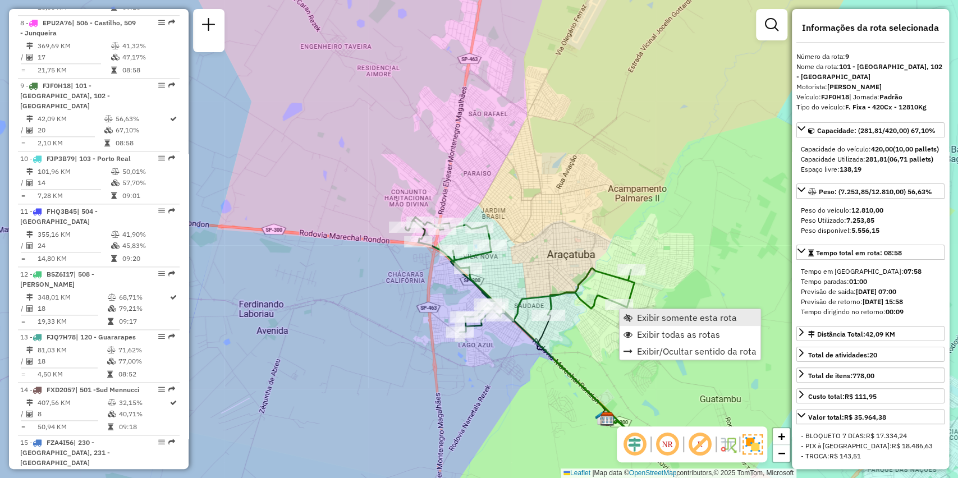
scroll to position [931, 0]
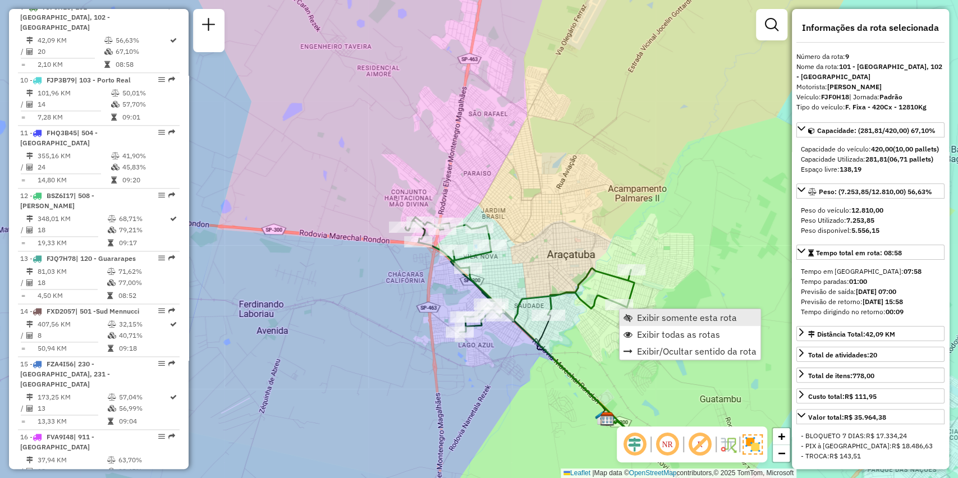
click at [659, 316] on span "Exibir somente esta rota" at bounding box center [687, 317] width 100 height 9
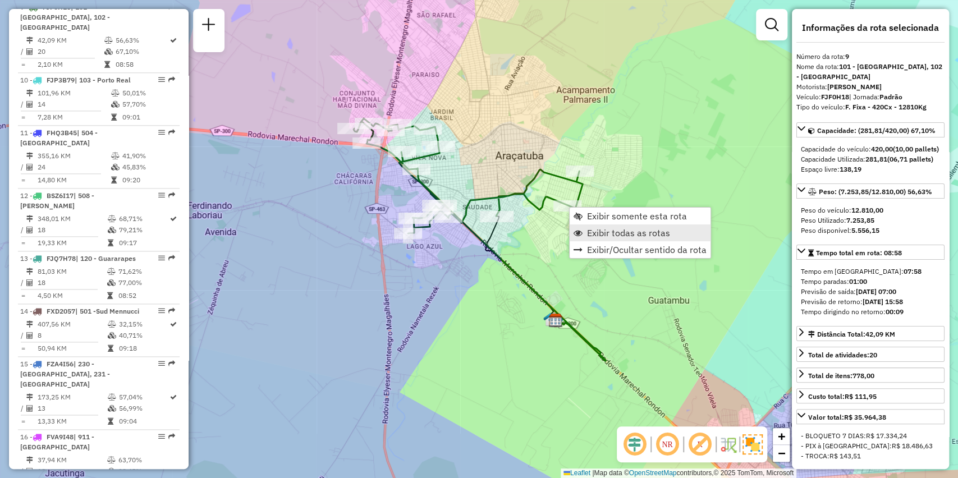
click at [600, 230] on span "Exibir todas as rotas" at bounding box center [628, 232] width 83 height 9
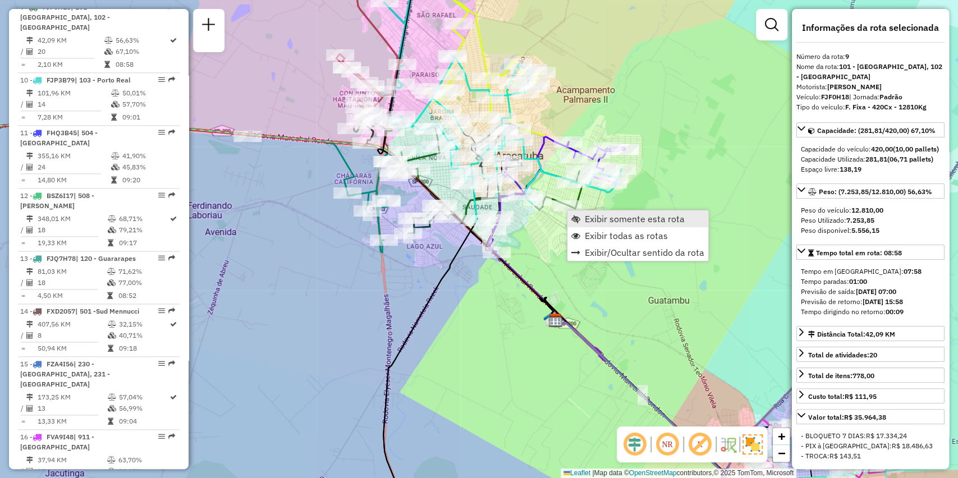
click at [631, 222] on span "Exibir somente esta rota" at bounding box center [635, 218] width 100 height 9
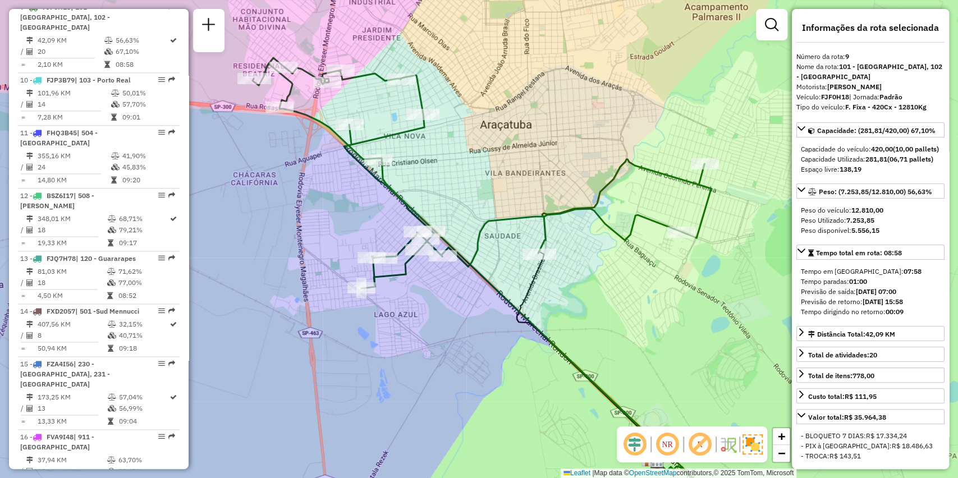
drag, startPoint x: 434, startPoint y: 192, endPoint x: 460, endPoint y: 289, distance: 100.4
click at [459, 287] on div "Janela de atendimento Grade de atendimento Capacidade Transportadoras Veículos …" at bounding box center [479, 239] width 958 height 478
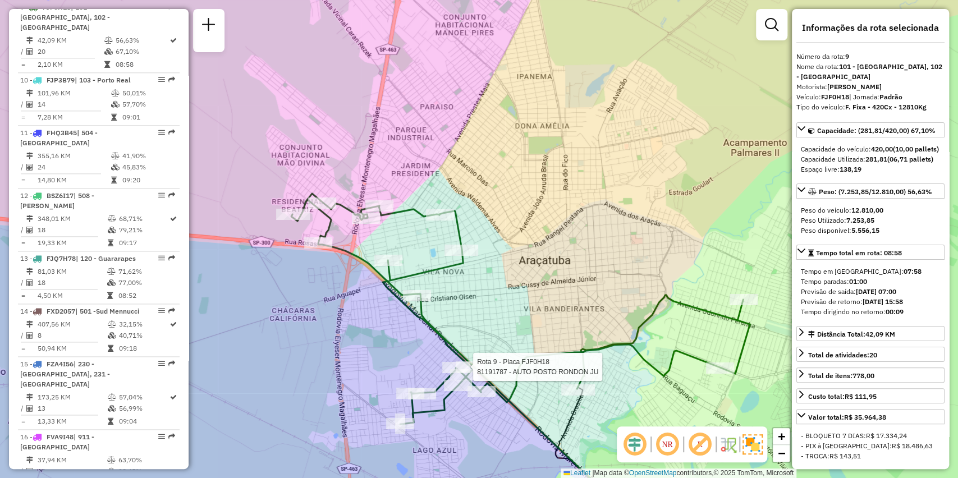
drag, startPoint x: 464, startPoint y: 286, endPoint x: 475, endPoint y: 325, distance: 40.2
click at [475, 324] on div "Rota 9 - Placa FJF0H18 81191787 - AUTO POSTO RONDON JU Janela de atendimento Gr…" at bounding box center [479, 239] width 958 height 478
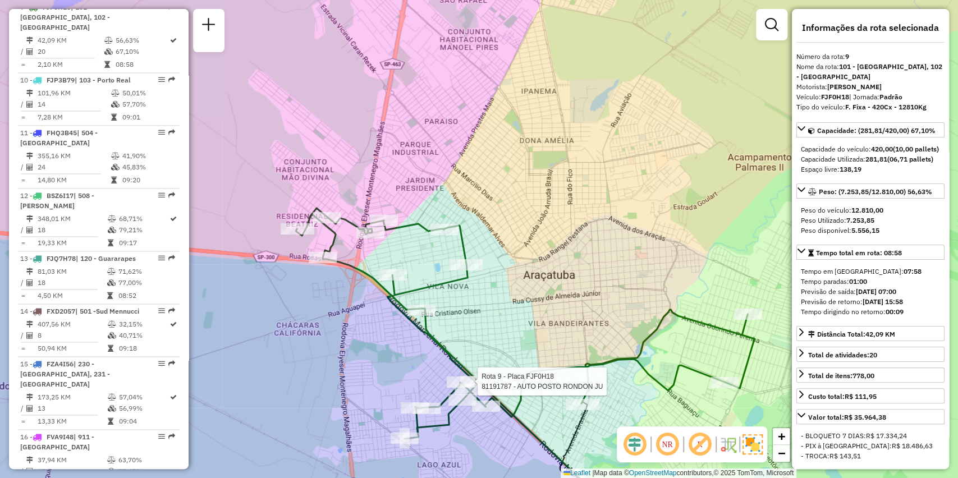
drag, startPoint x: 477, startPoint y: 314, endPoint x: 480, endPoint y: 325, distance: 12.1
click at [483, 325] on div "Rota 9 - Placa FJF0H18 81191787 - AUTO POSTO RONDON JU Janela de atendimento Gr…" at bounding box center [479, 239] width 958 height 478
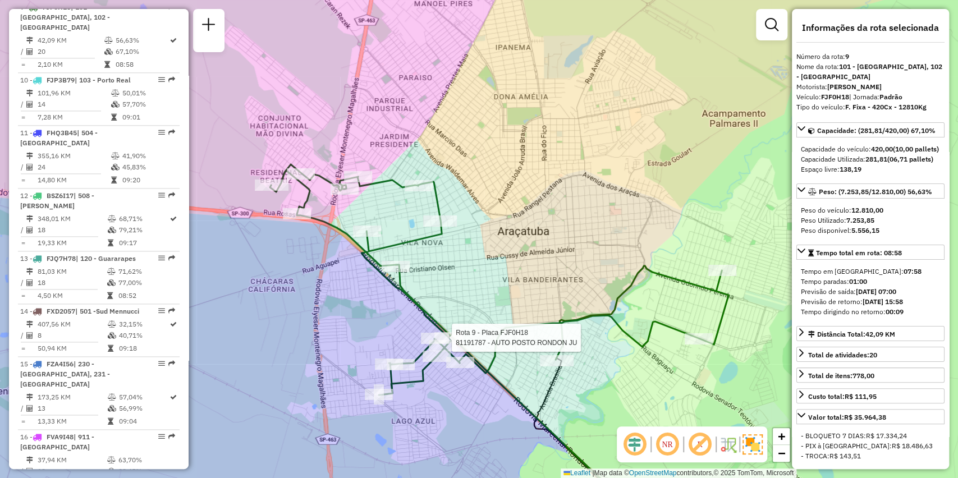
drag, startPoint x: 467, startPoint y: 310, endPoint x: 440, endPoint y: 265, distance: 52.3
click at [440, 265] on div "Rota 9 - Placa FJF0H18 81191787 - AUTO POSTO RONDON JU Janela de atendimento Gr…" at bounding box center [479, 239] width 958 height 478
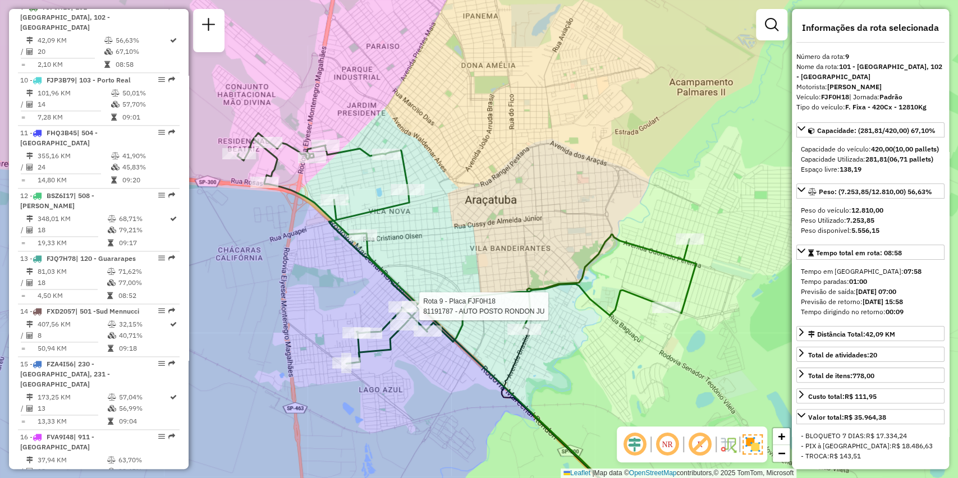
drag, startPoint x: 489, startPoint y: 284, endPoint x: 456, endPoint y: 254, distance: 44.9
click at [456, 254] on div "Rota 9 - Placa FJF0H18 81191787 - AUTO POSTO RONDON JU Janela de atendimento Gr…" at bounding box center [479, 239] width 958 height 478
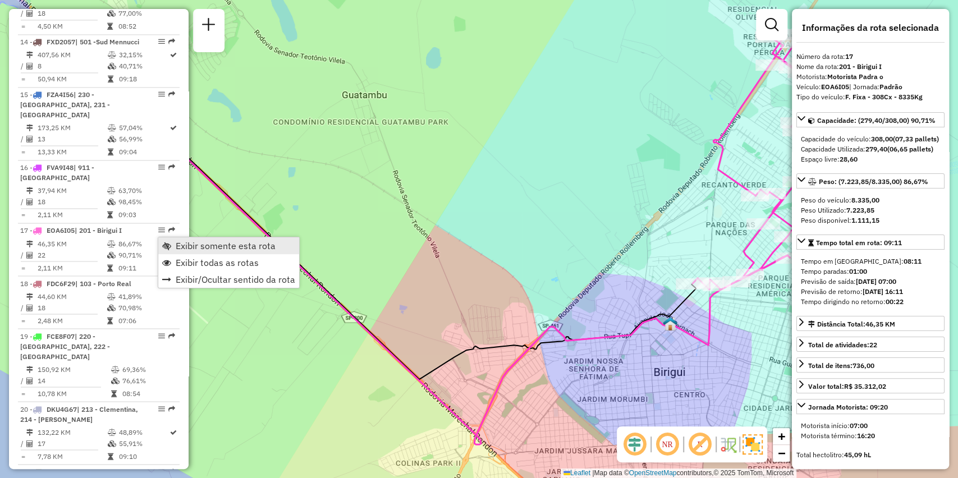
click at [221, 250] on span "Exibir somente esta rota" at bounding box center [226, 245] width 100 height 9
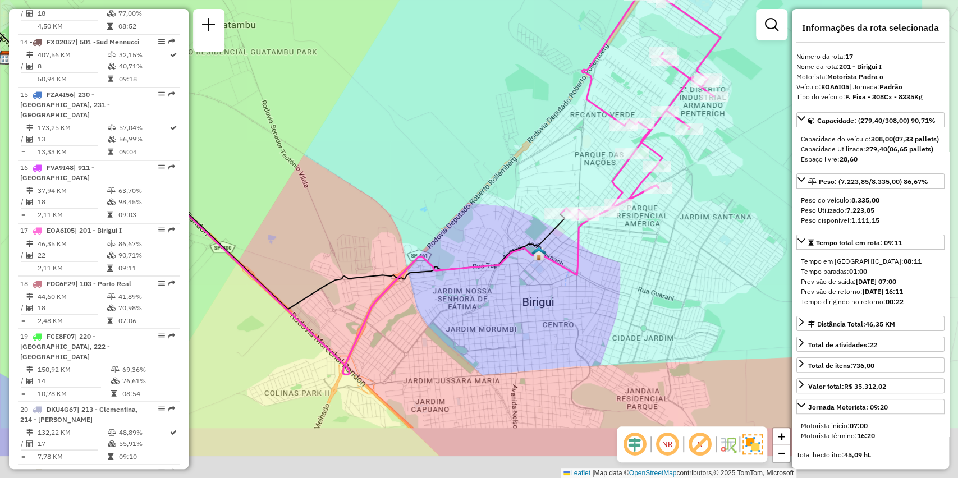
drag, startPoint x: 434, startPoint y: 302, endPoint x: 297, endPoint y: 236, distance: 152.6
click at [296, 236] on div "Janela de atendimento Grade de atendimento Capacidade Transportadoras Veículos …" at bounding box center [479, 239] width 958 height 478
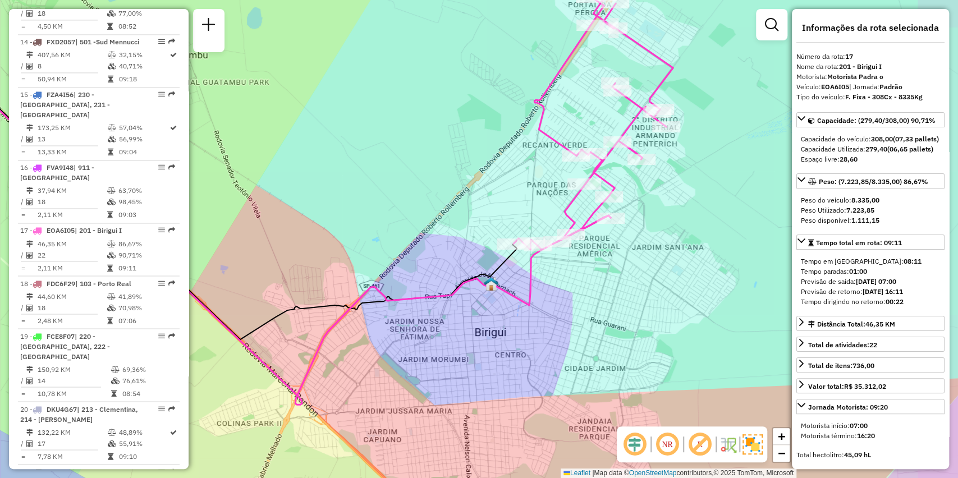
drag, startPoint x: 453, startPoint y: 222, endPoint x: 360, endPoint y: 289, distance: 114.6
click at [360, 289] on div "Janela de atendimento Grade de atendimento Capacidade Transportadoras Veículos …" at bounding box center [479, 239] width 958 height 478
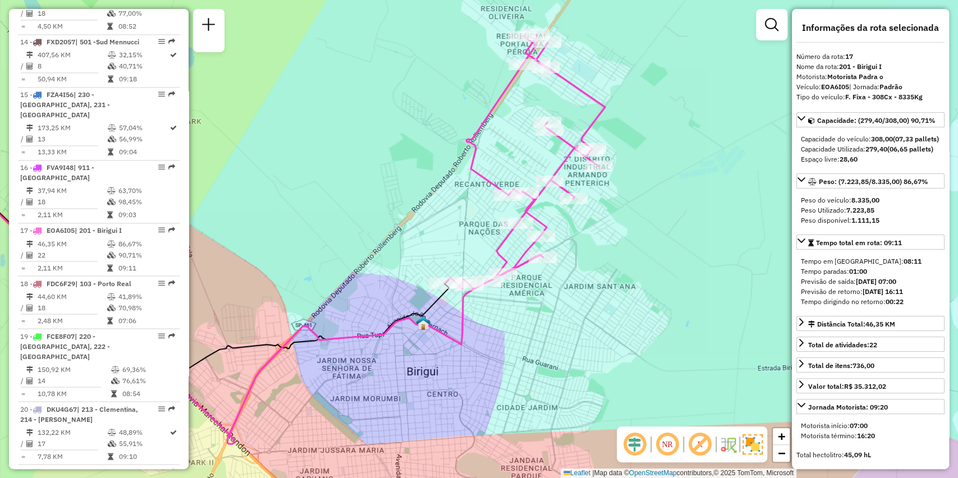
click at [649, 150] on div "Janela de atendimento Grade de atendimento Capacidade Transportadoras Veículos …" at bounding box center [479, 239] width 958 height 478
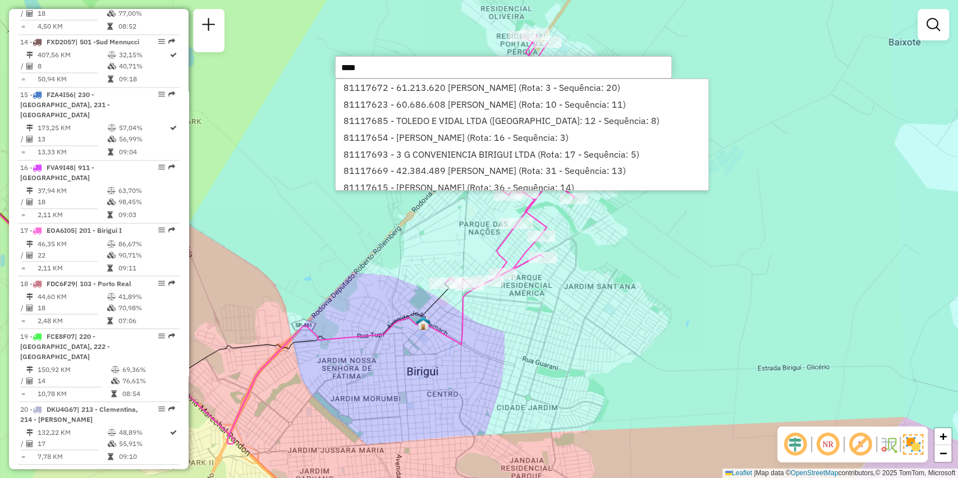
type input "*****"
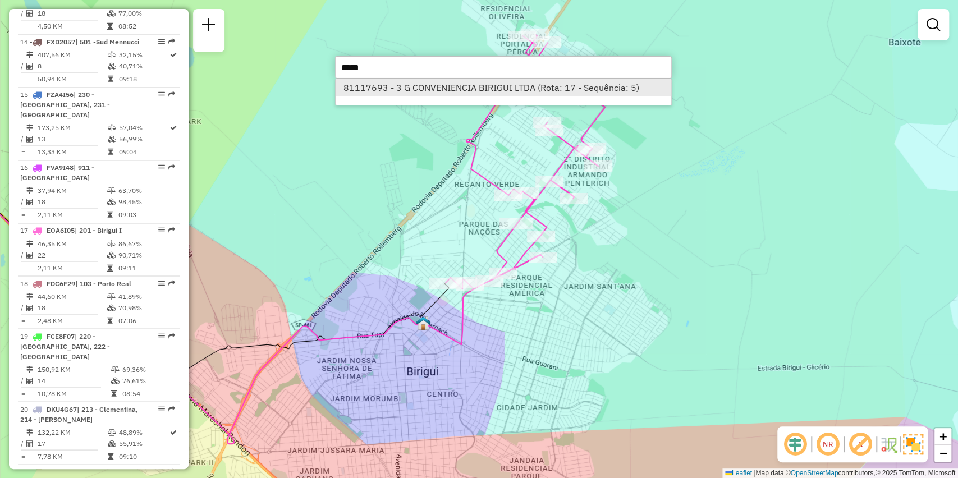
click at [467, 92] on li "81117693 - 3 G CONVENIENCIA BIRIGUI LTDA (Rota: 17 - Sequência: 5)" at bounding box center [504, 87] width 336 height 17
select select "**********"
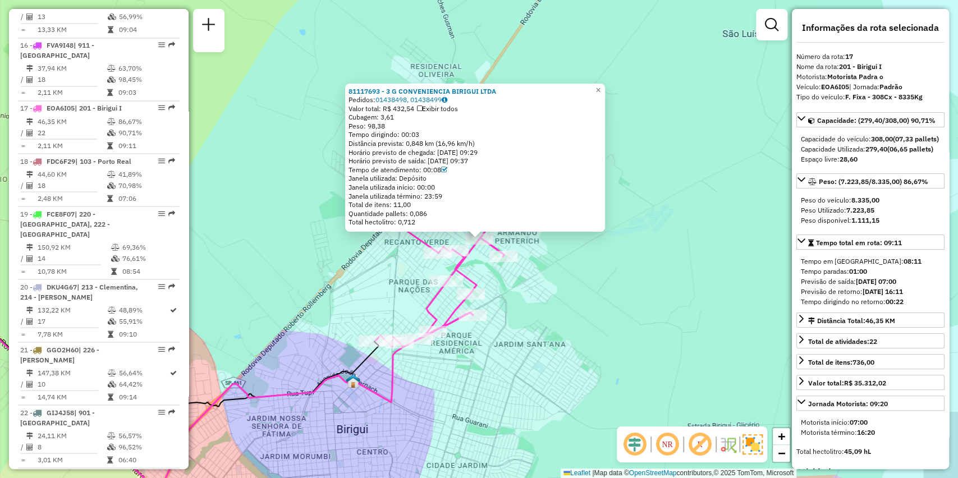
scroll to position [1424, 0]
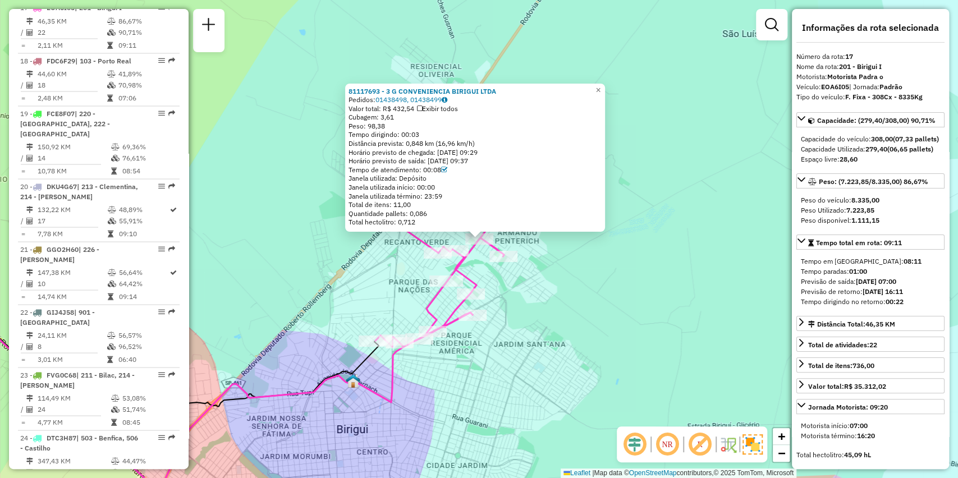
drag, startPoint x: 396, startPoint y: 105, endPoint x: 417, endPoint y: 111, distance: 21.9
click at [417, 111] on div "Valor total: R$ 432,54 Exibir todos" at bounding box center [474, 108] width 253 height 9
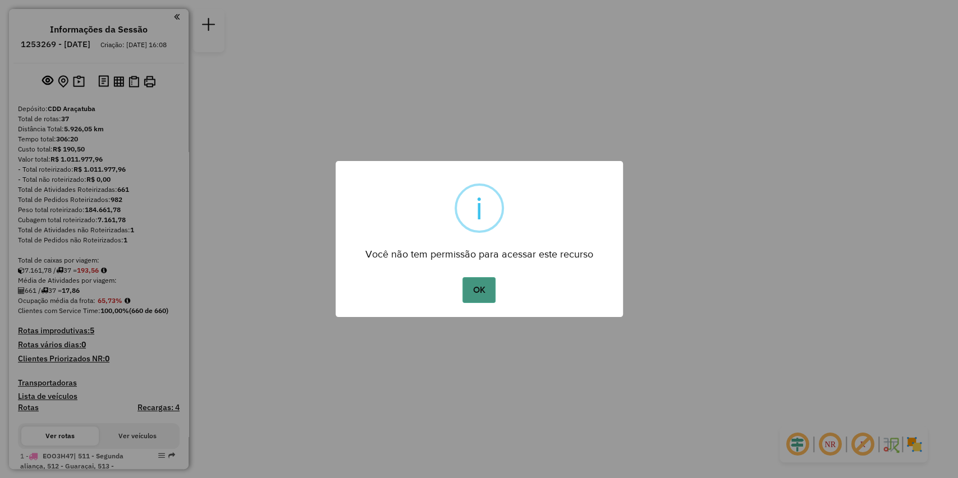
click at [485, 291] on button "OK" at bounding box center [478, 290] width 33 height 26
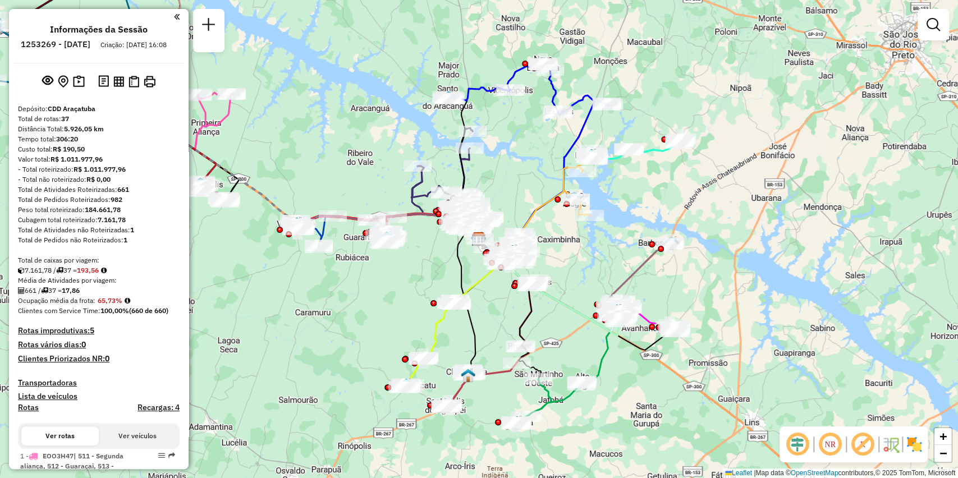
drag, startPoint x: 525, startPoint y: 186, endPoint x: 543, endPoint y: 226, distance: 43.2
click at [543, 226] on div "Janela de atendimento Grade de atendimento Capacidade Transportadoras Veículos …" at bounding box center [479, 239] width 958 height 478
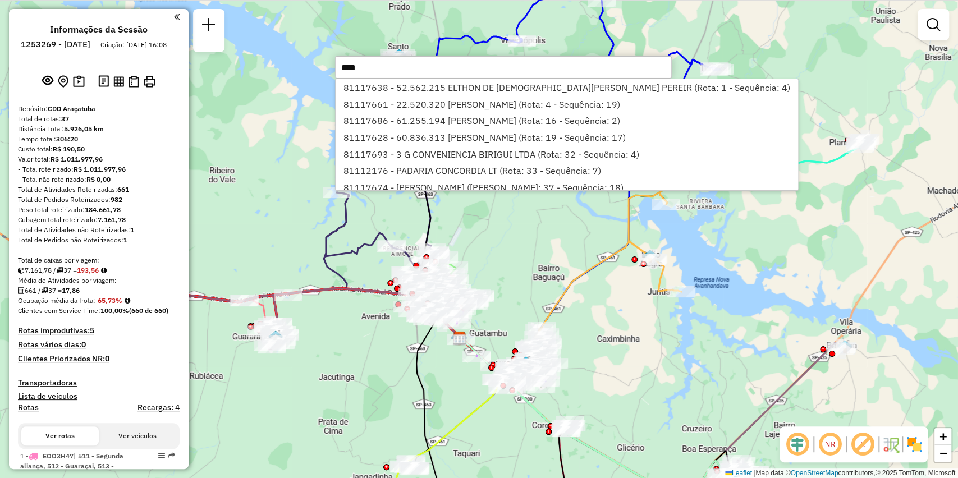
type input "*****"
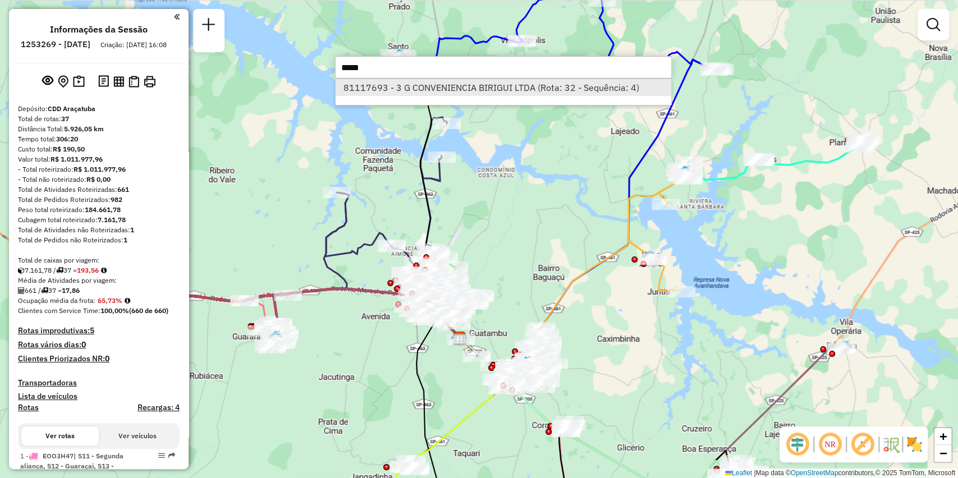
click at [559, 89] on li "81117693 - 3 G CONVENIENCIA BIRIGUI LTDA (Rota: 32 - Sequência: 4)" at bounding box center [504, 87] width 336 height 17
select select "**********"
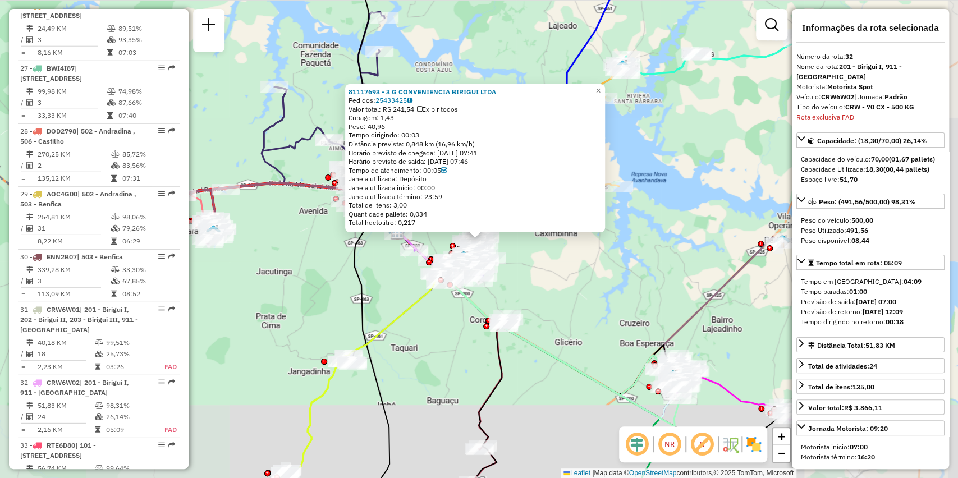
scroll to position [2353, 0]
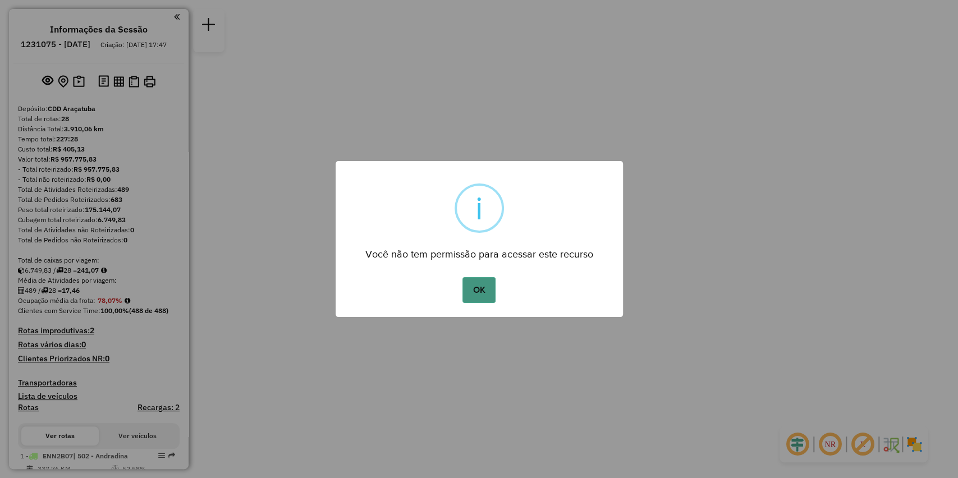
click at [483, 296] on button "OK" at bounding box center [478, 290] width 33 height 26
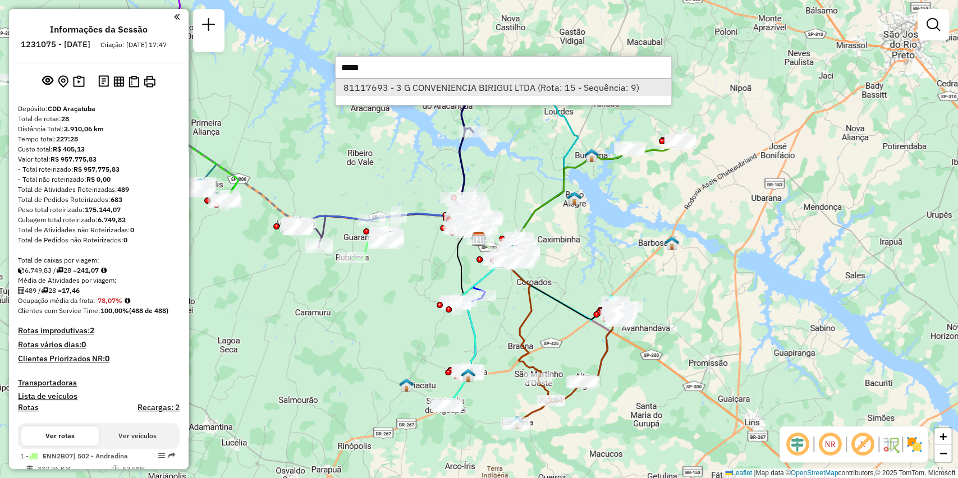
type input "*****"
click at [603, 90] on li "81117693 - 3 G CONVENIENCIA BIRIGUI LTDA (Rota: 15 - Sequência: 9)" at bounding box center [504, 87] width 336 height 17
select select "**********"
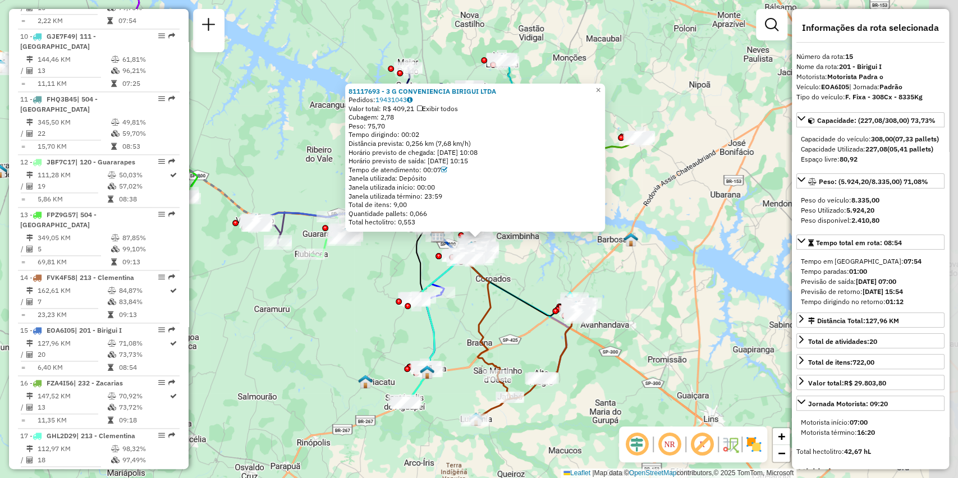
scroll to position [1288, 0]
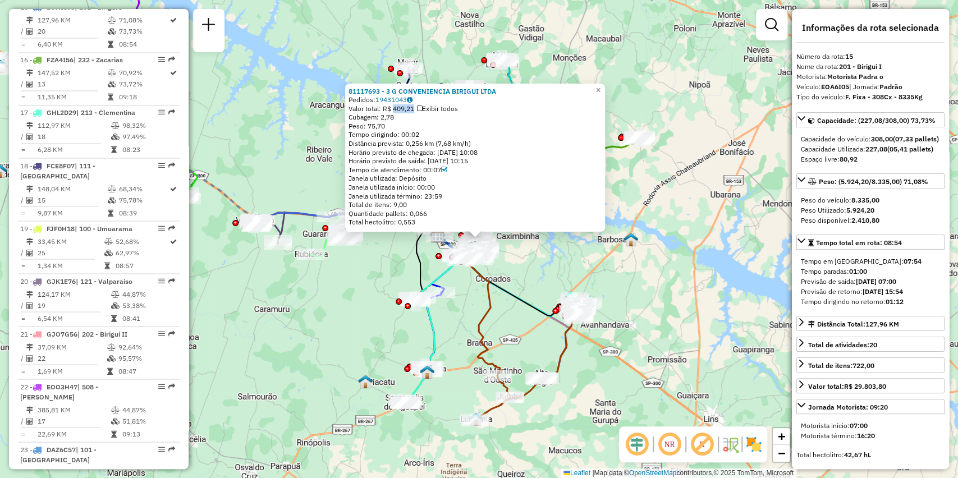
drag, startPoint x: 394, startPoint y: 107, endPoint x: 415, endPoint y: 109, distance: 20.8
click at [415, 109] on div "Valor total: R$ 409,21 Exibir todos" at bounding box center [474, 108] width 253 height 9
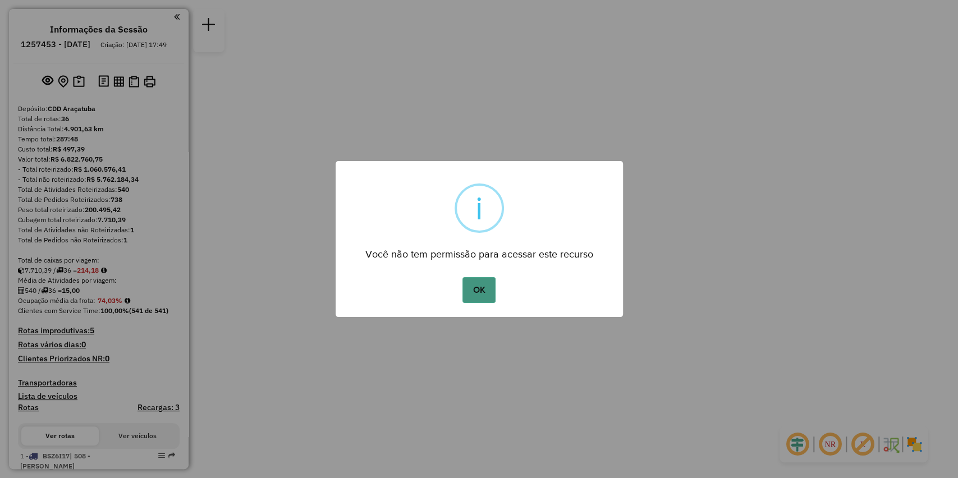
click at [467, 291] on button "OK" at bounding box center [478, 290] width 33 height 26
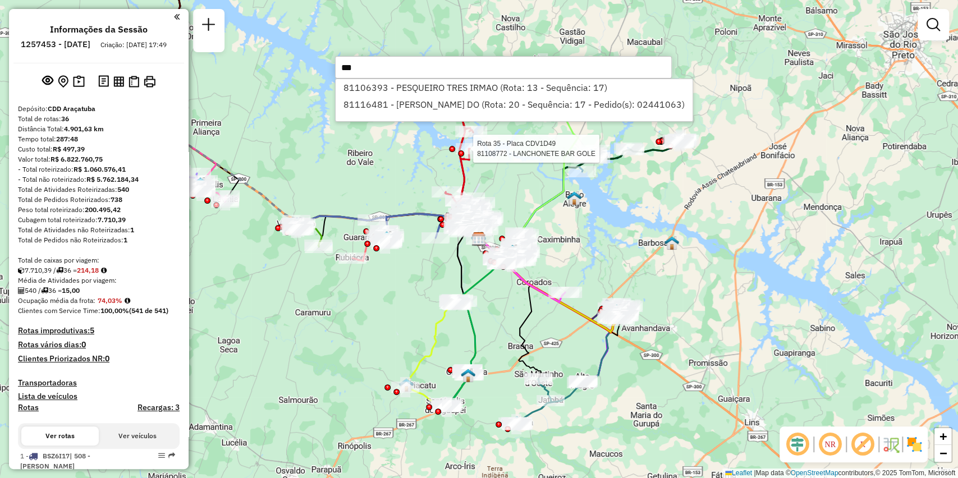
type input "****"
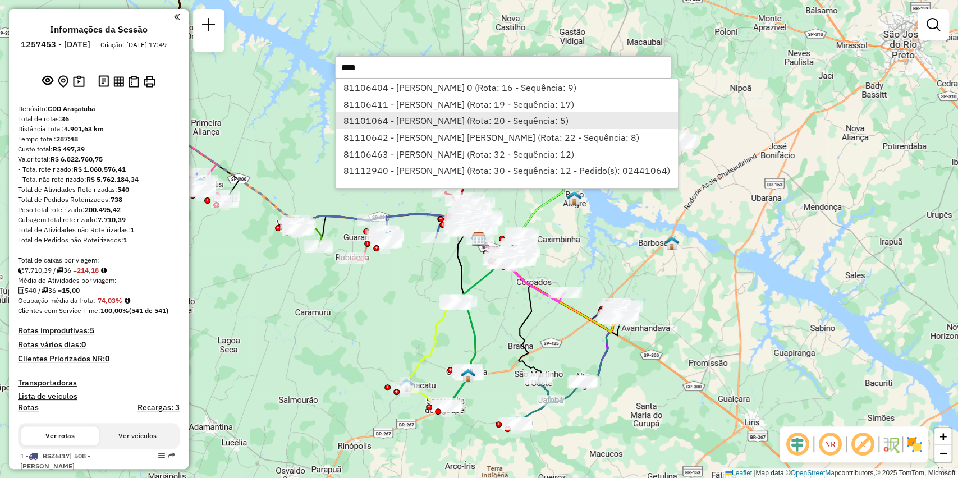
click at [440, 121] on li "81101064 - [PERSON_NAME] (Rota: 20 - Sequência: 5)" at bounding box center [507, 120] width 342 height 17
select select "**********"
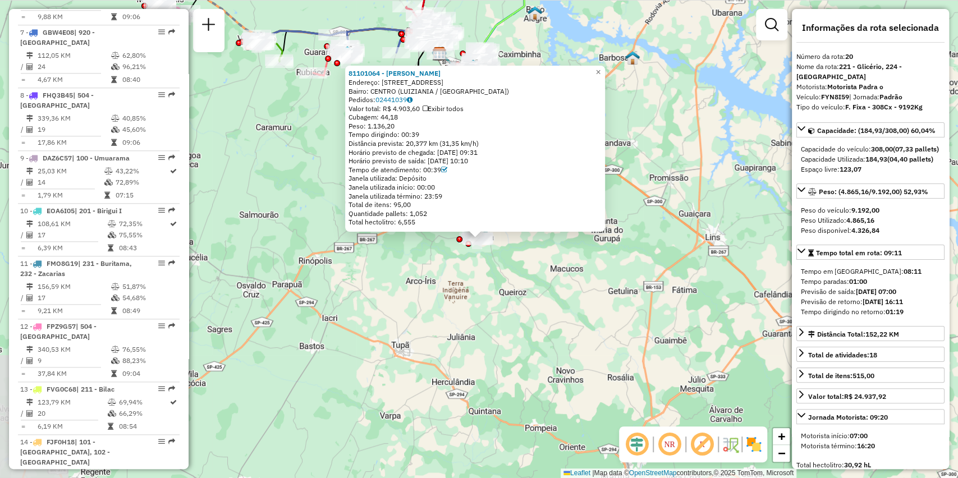
scroll to position [1581, 0]
